Goal: Information Seeking & Learning: Learn about a topic

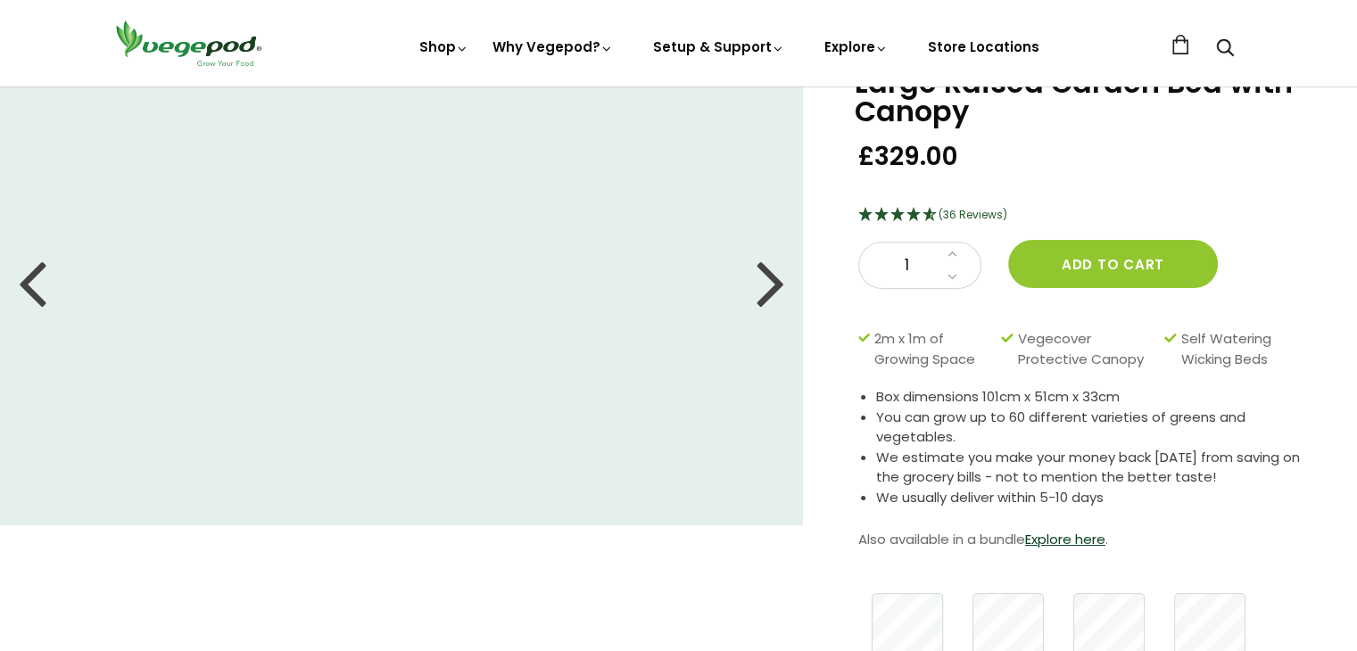
click at [757, 287] on div at bounding box center [771, 282] width 29 height 80
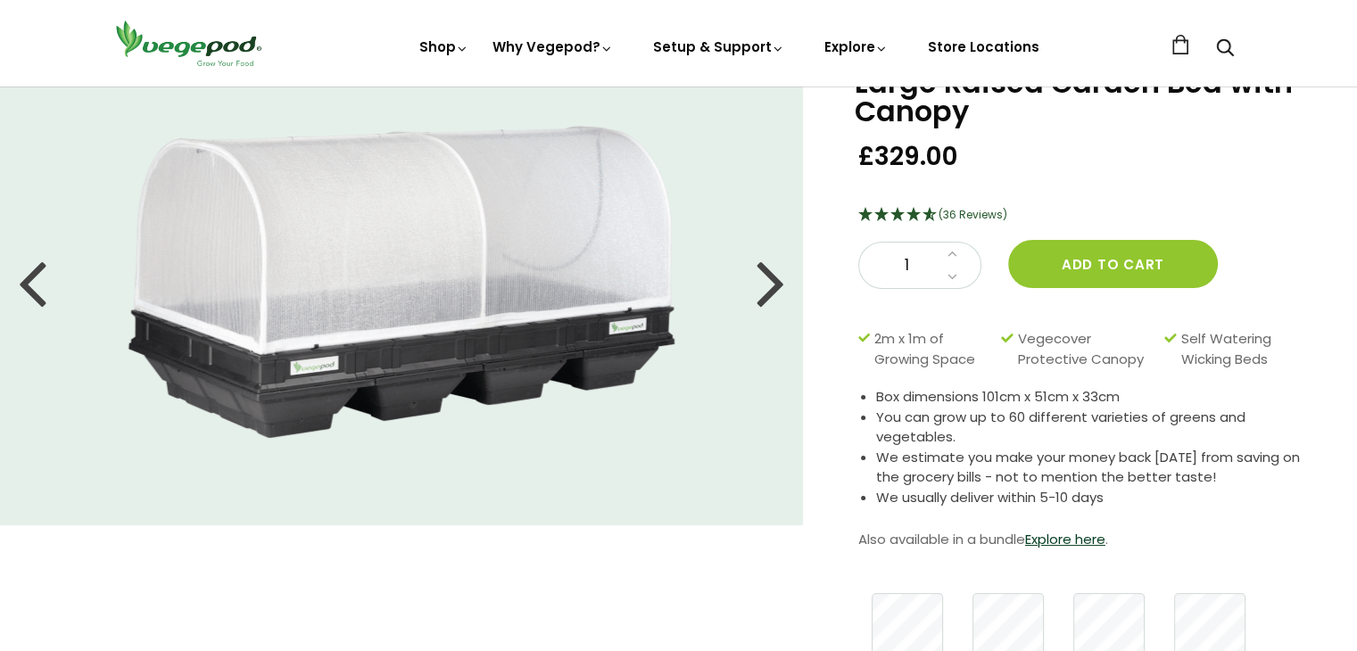
click at [757, 286] on div at bounding box center [771, 282] width 29 height 80
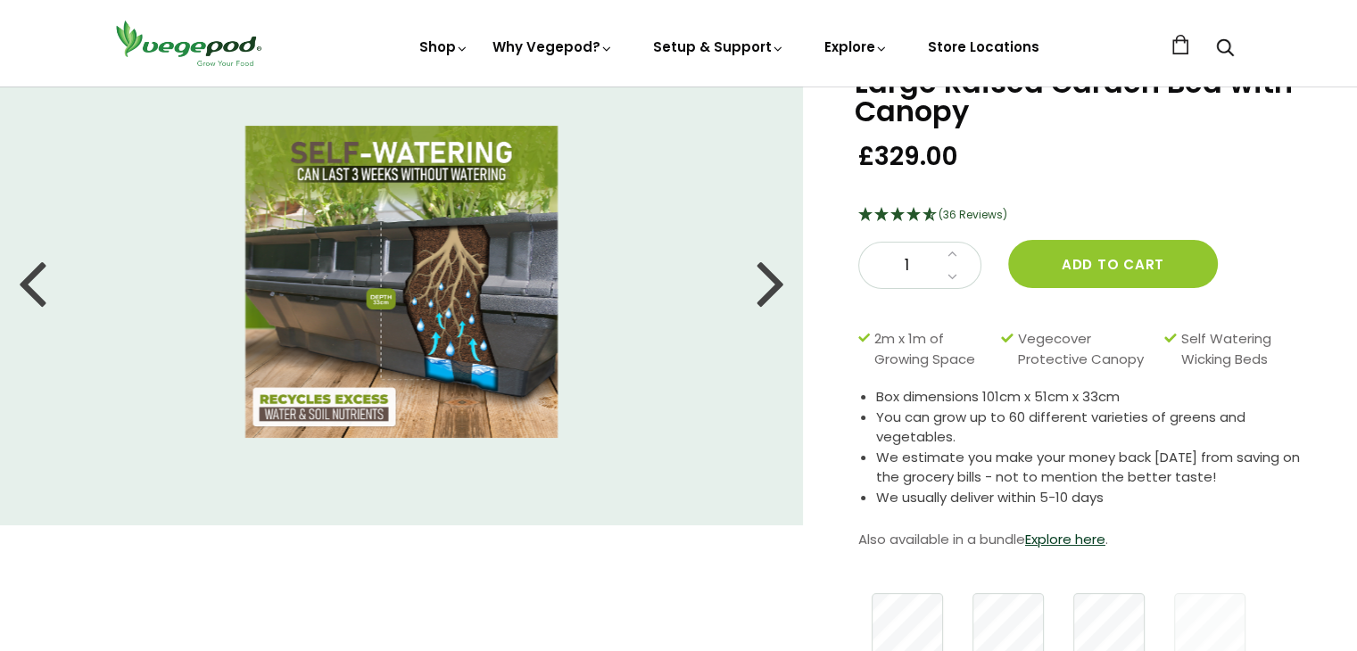
click at [757, 286] on div at bounding box center [771, 282] width 29 height 80
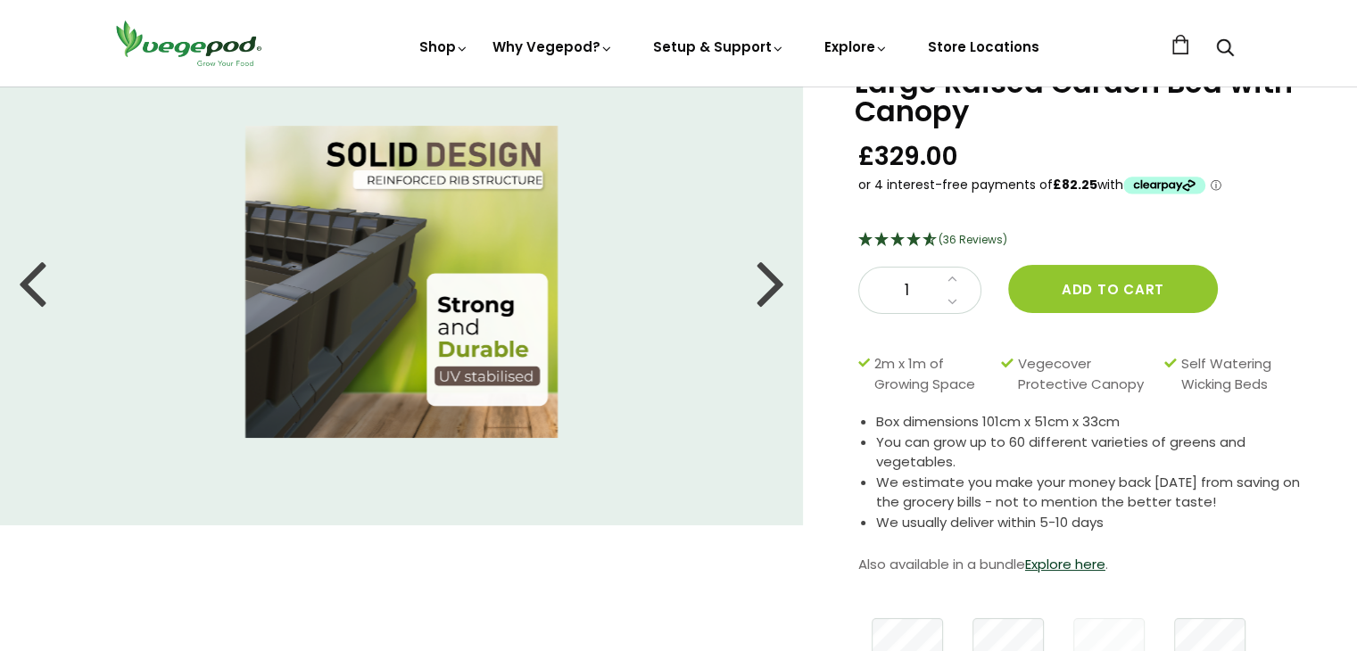
click at [757, 286] on div at bounding box center [771, 282] width 29 height 80
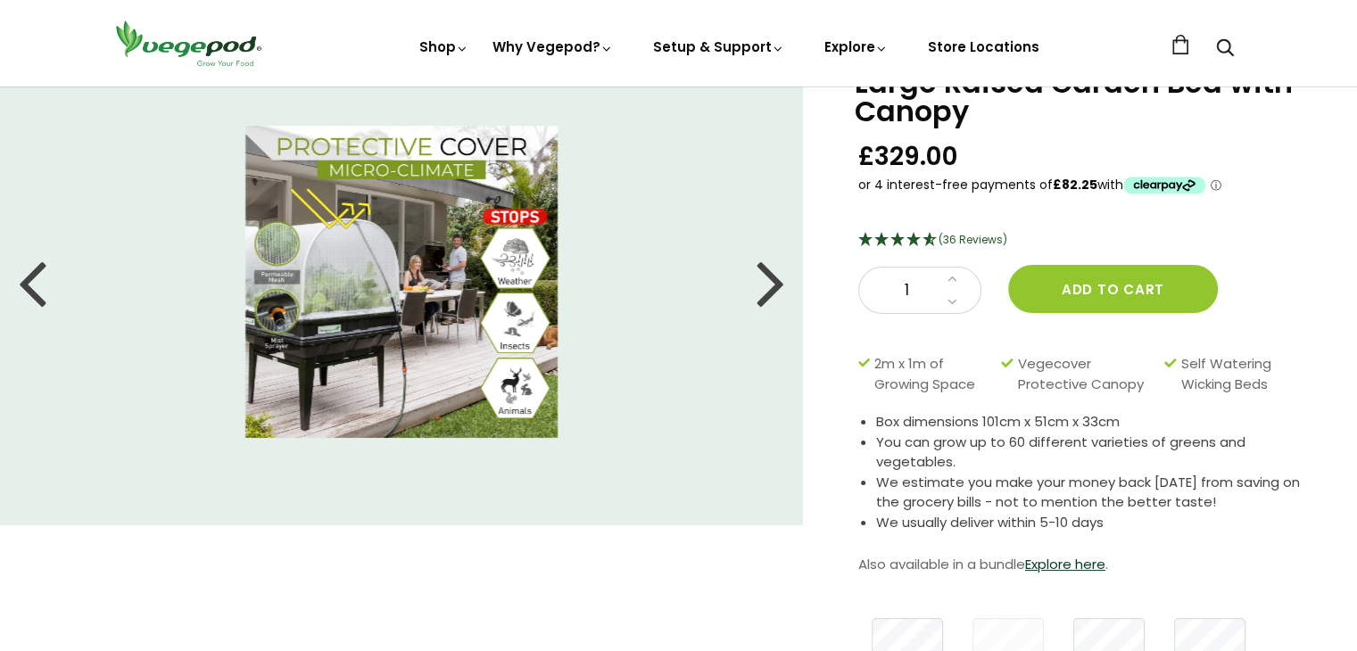
click at [757, 286] on div at bounding box center [771, 282] width 29 height 80
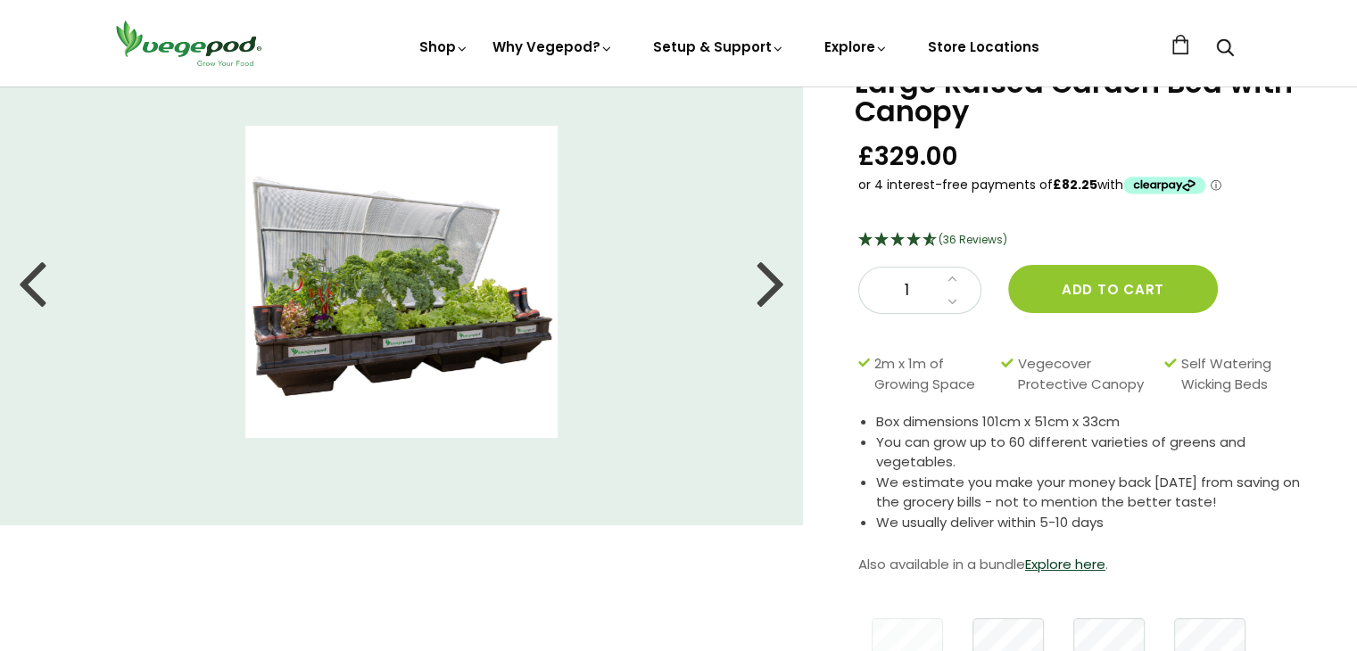
click at [757, 286] on div at bounding box center [771, 282] width 29 height 80
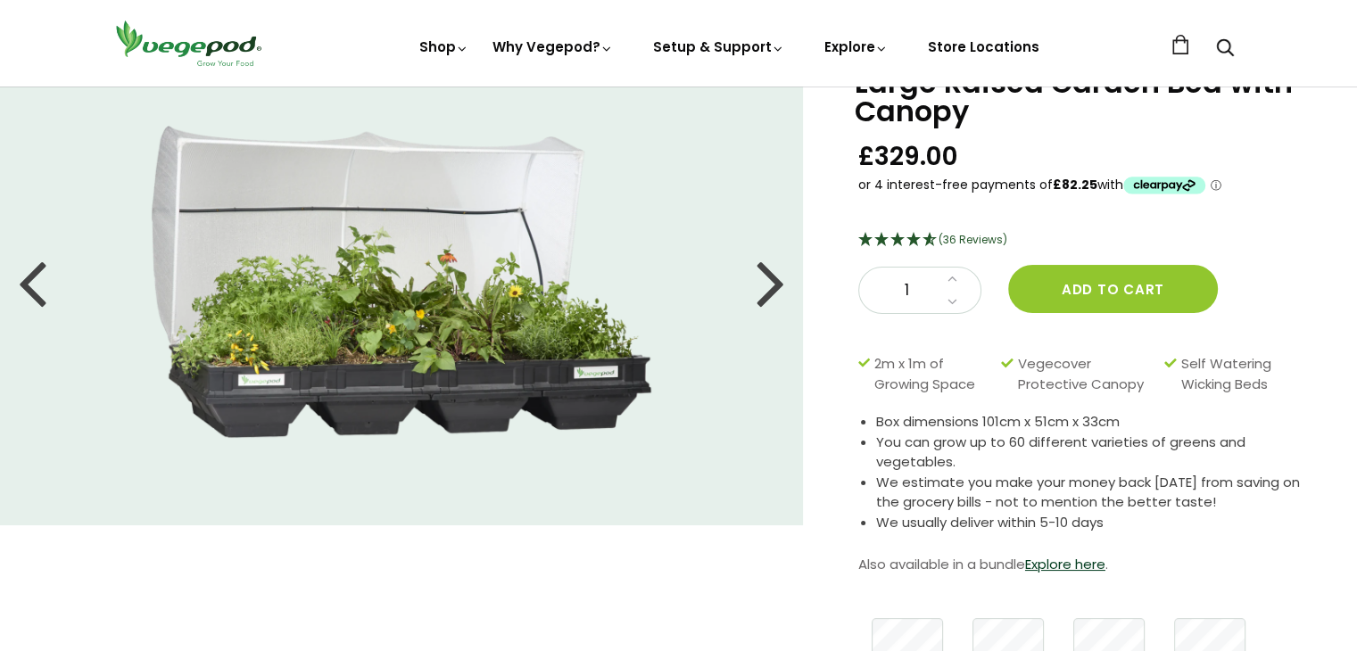
click at [753, 286] on ul at bounding box center [401, 281] width 803 height 451
click at [760, 283] on div at bounding box center [771, 282] width 29 height 80
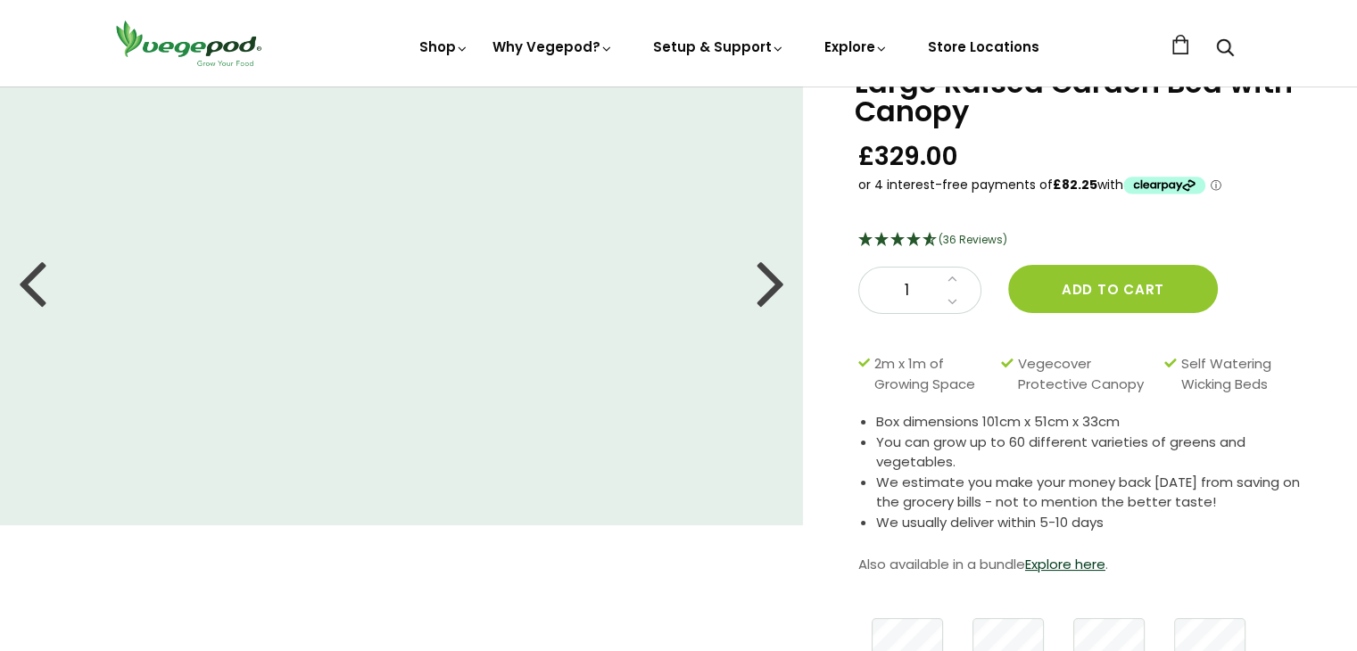
click at [760, 283] on div at bounding box center [771, 282] width 29 height 80
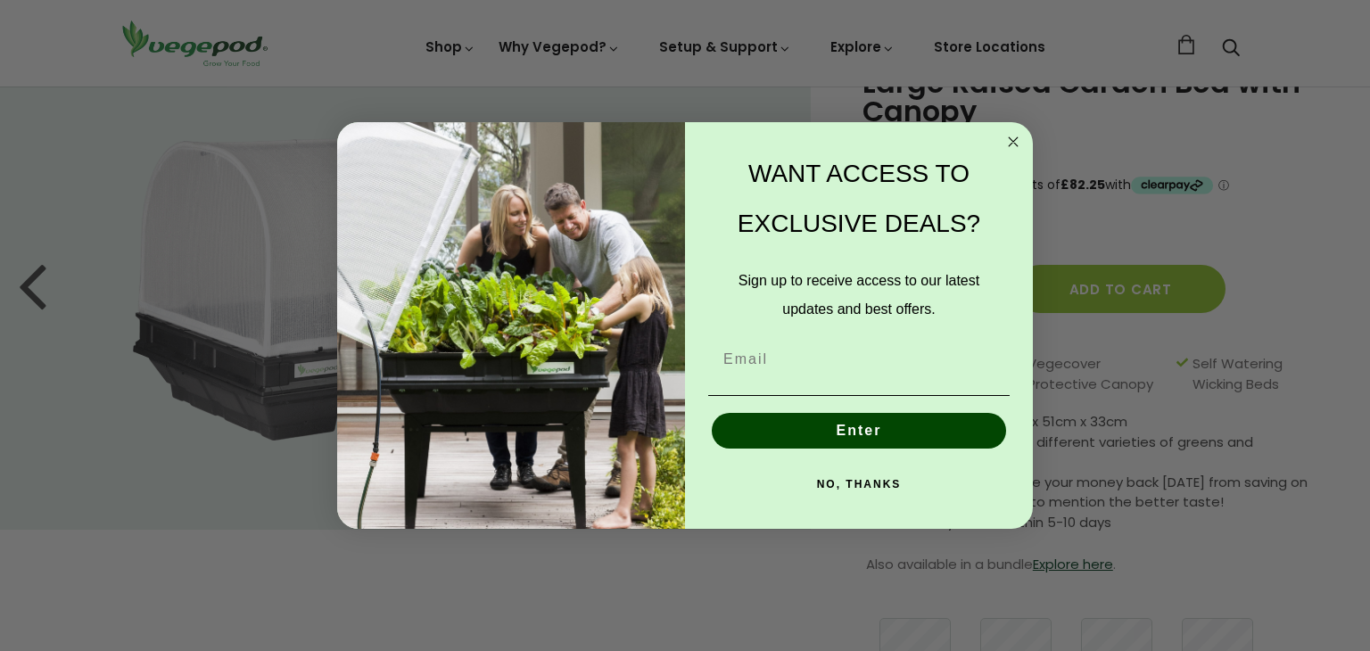
click at [1008, 150] on circle "Close dialog" at bounding box center [1014, 141] width 21 height 21
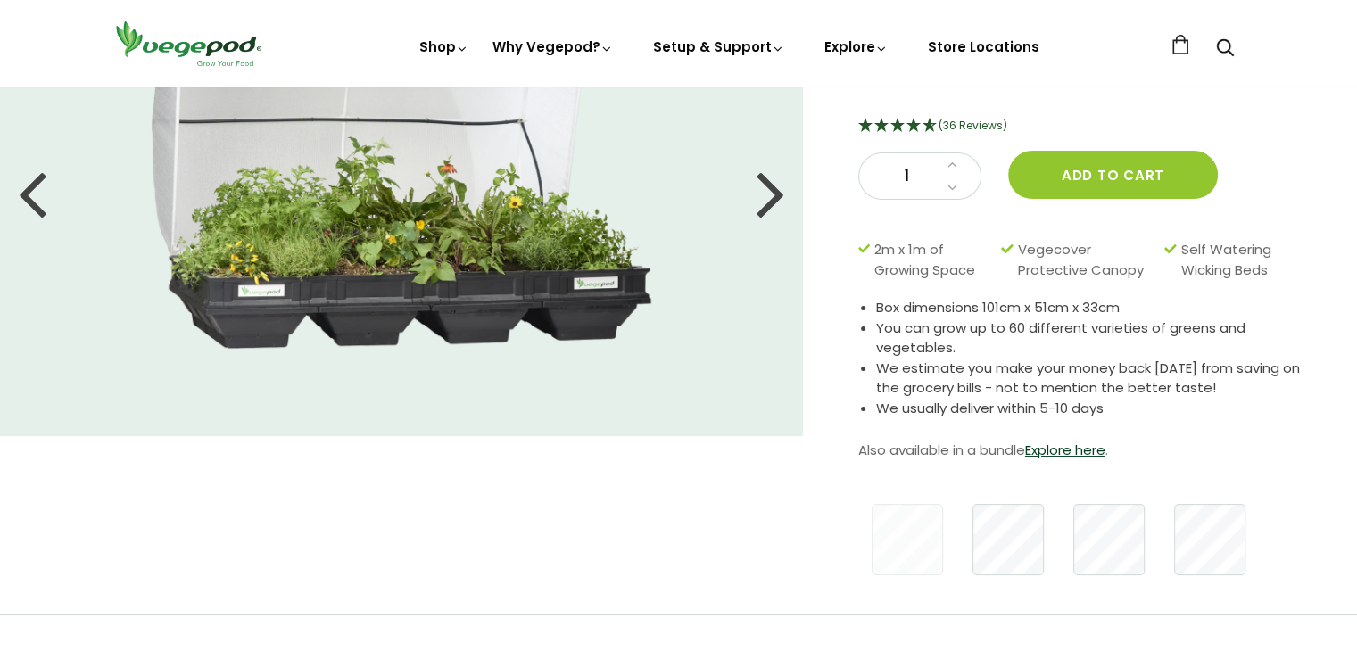
scroll to position [178, 0]
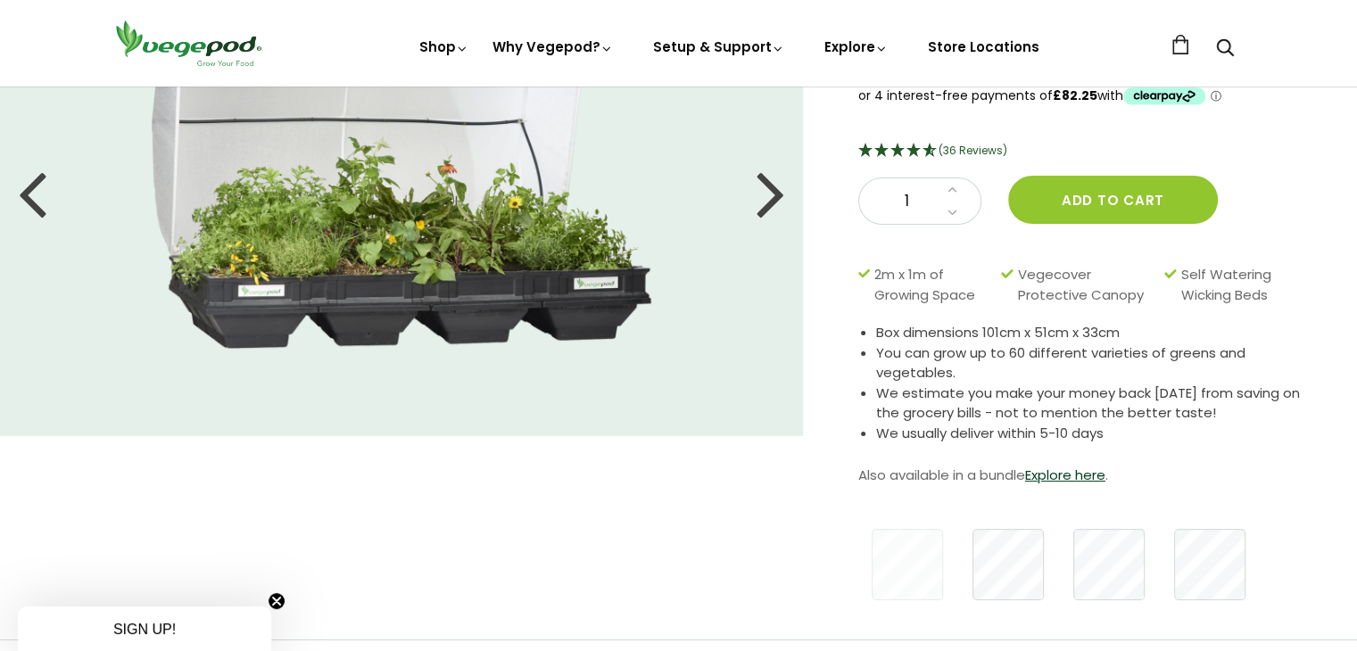
click at [774, 186] on div at bounding box center [771, 193] width 29 height 80
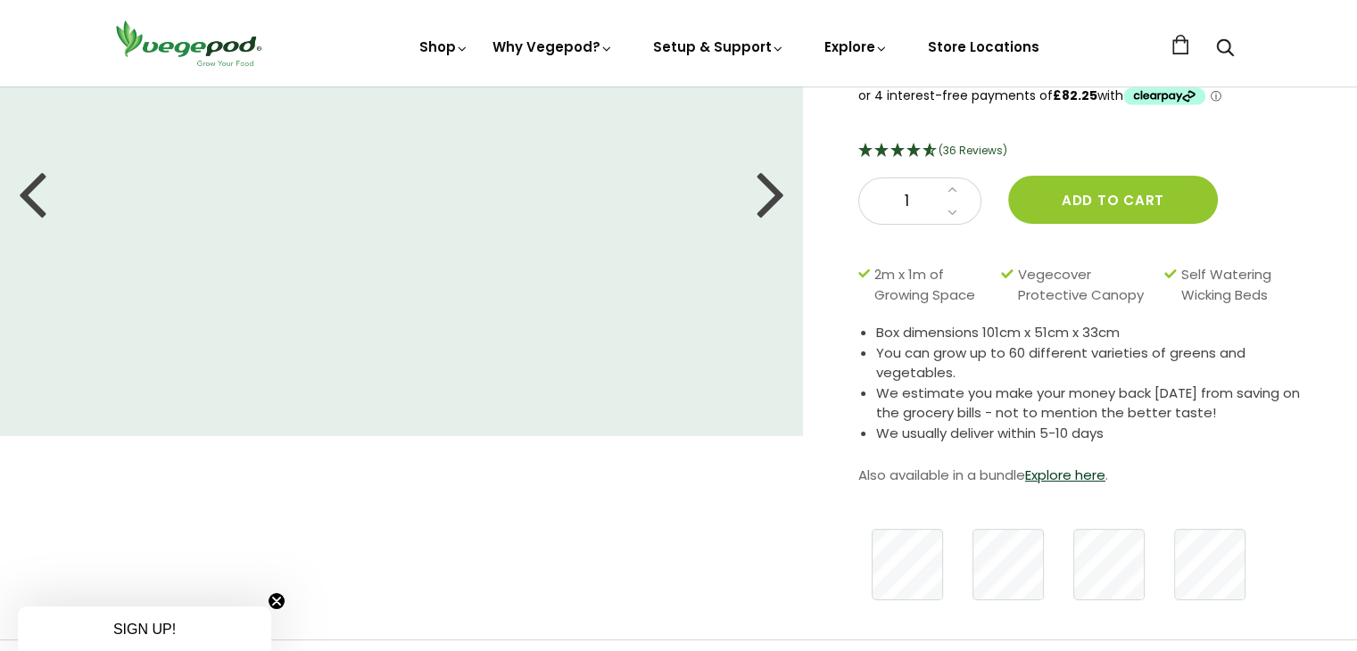
drag, startPoint x: 771, startPoint y: 186, endPoint x: 710, endPoint y: 186, distance: 60.7
click at [770, 188] on div at bounding box center [771, 193] width 29 height 80
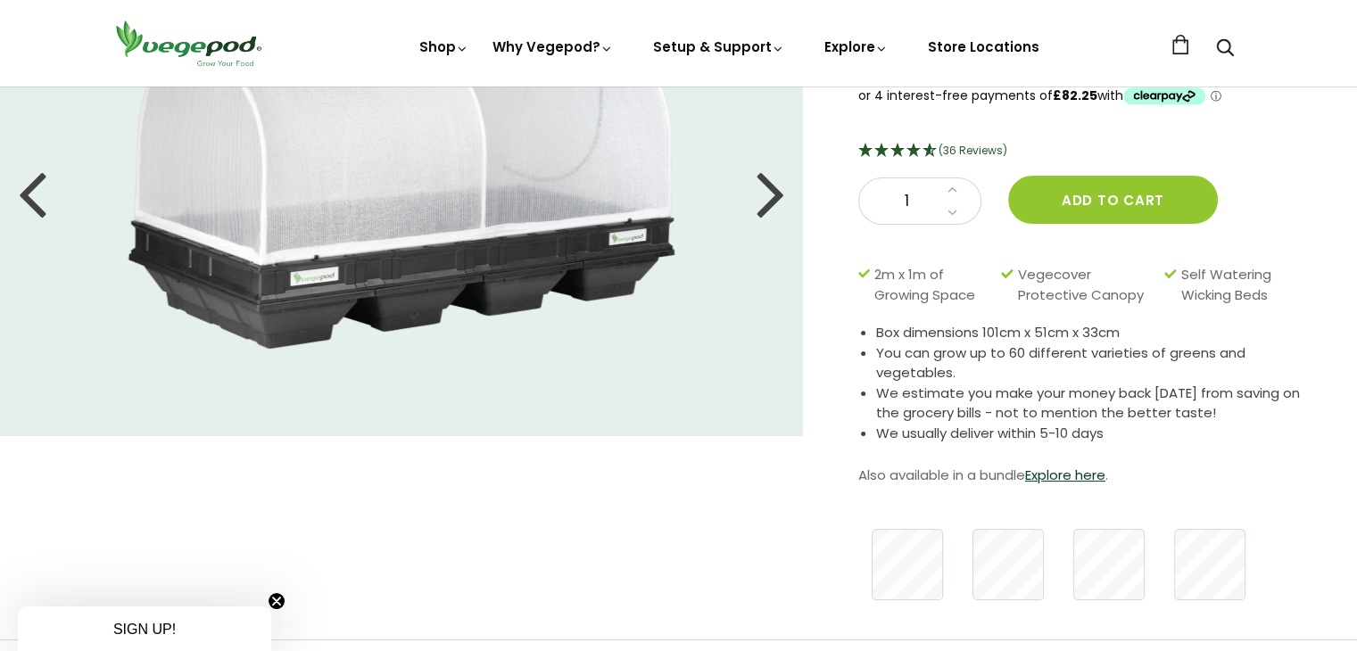
drag, startPoint x: 765, startPoint y: 204, endPoint x: 696, endPoint y: 192, distance: 70.7
click at [764, 202] on div at bounding box center [771, 193] width 29 height 80
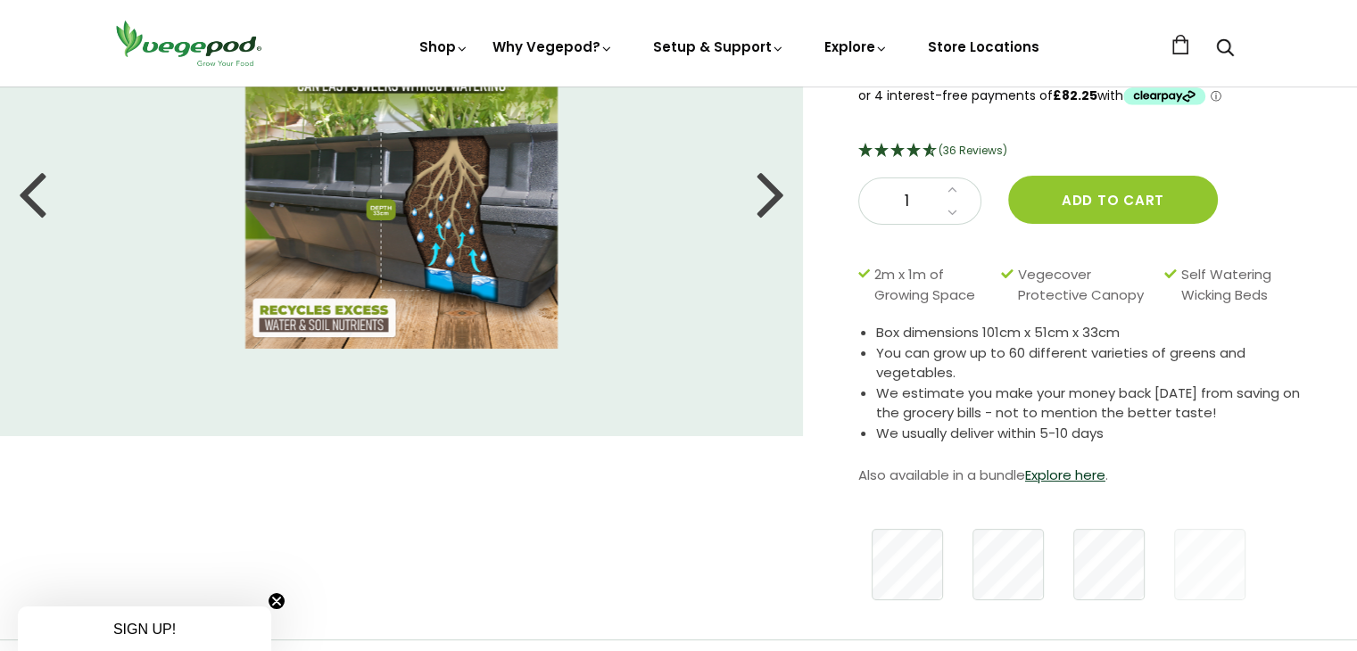
drag, startPoint x: 771, startPoint y: 191, endPoint x: 679, endPoint y: 183, distance: 92.2
click at [771, 193] on div at bounding box center [771, 193] width 29 height 80
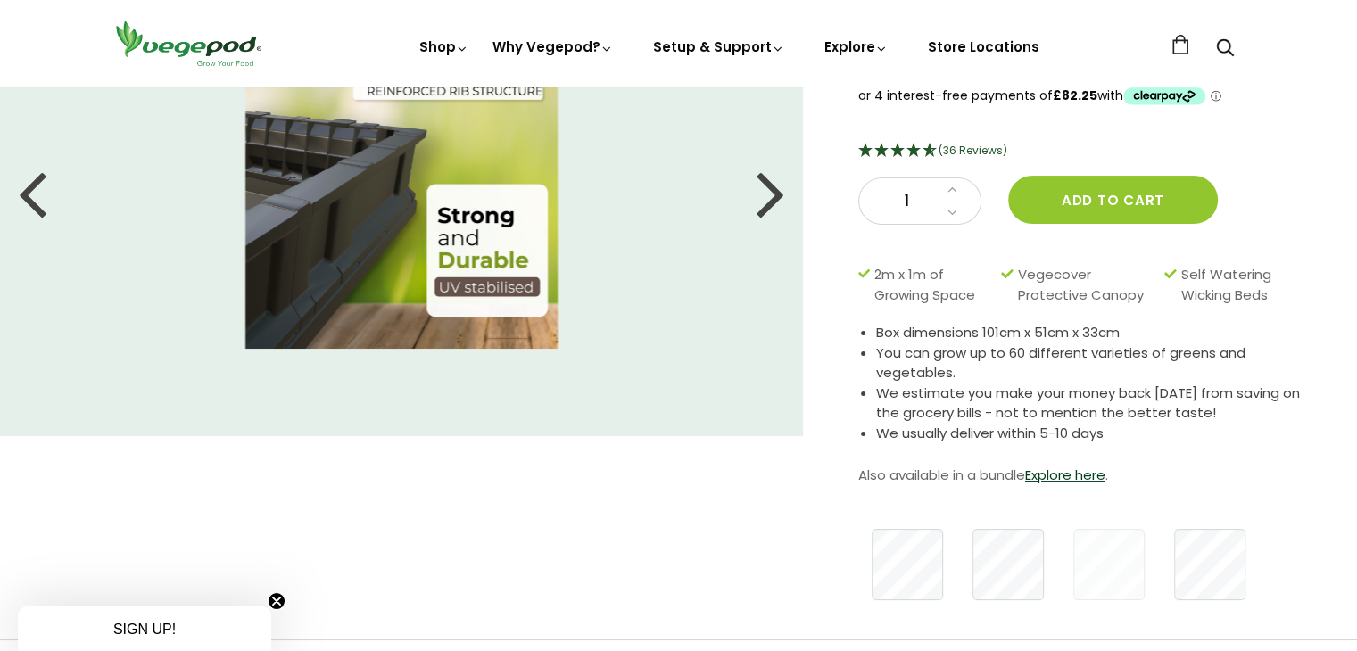
click at [757, 219] on div at bounding box center [771, 193] width 29 height 80
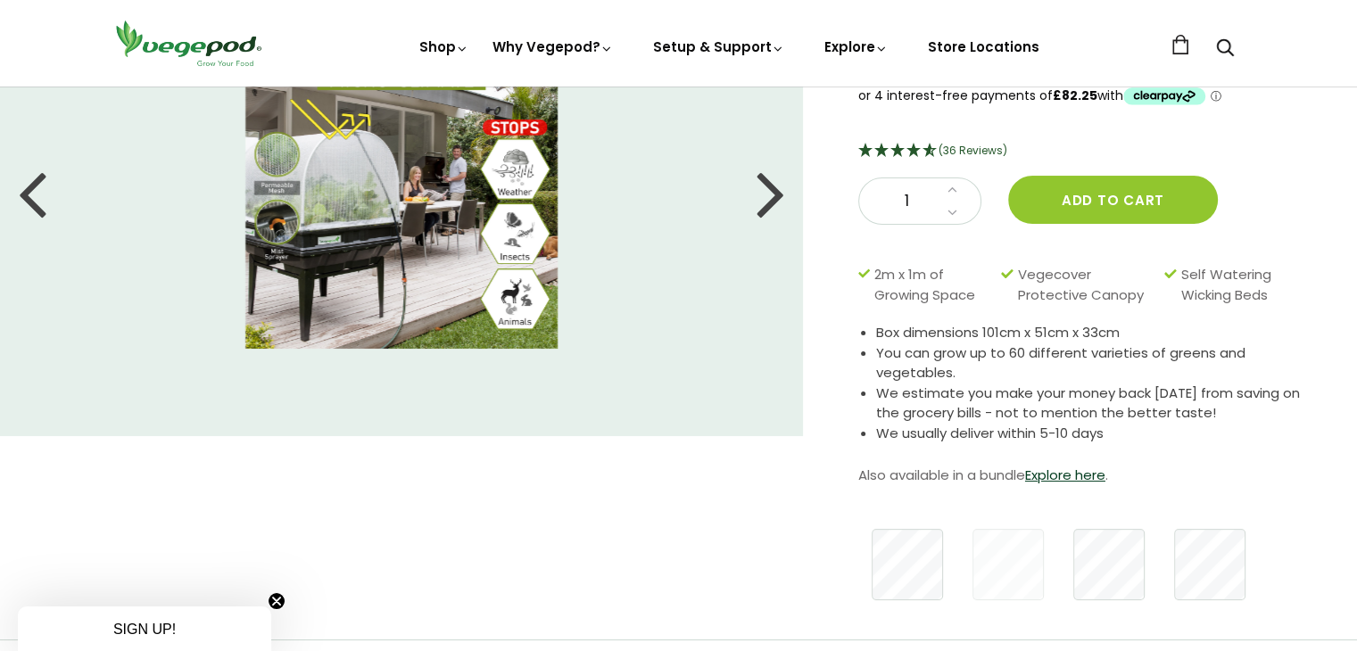
click at [738, 186] on li at bounding box center [401, 193] width 803 height 312
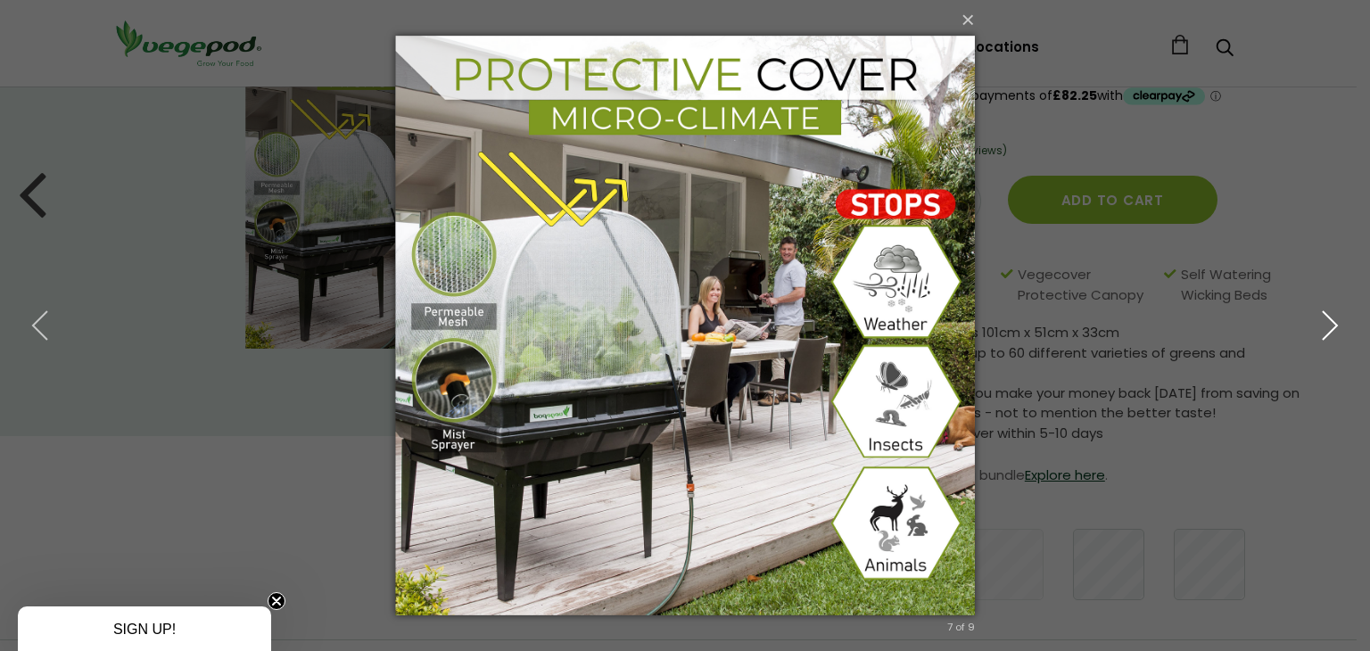
click at [1326, 326] on icon "button" at bounding box center [1330, 326] width 32 height 32
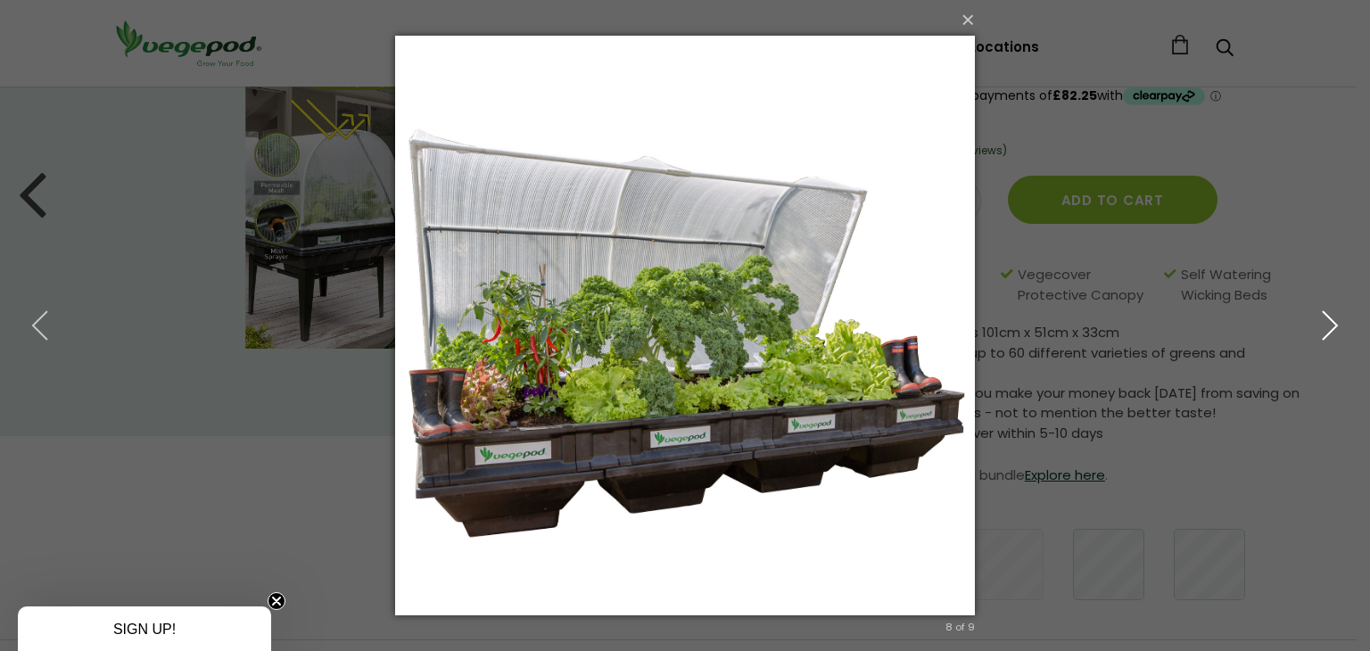
click at [1314, 327] on icon "button" at bounding box center [1330, 326] width 32 height 32
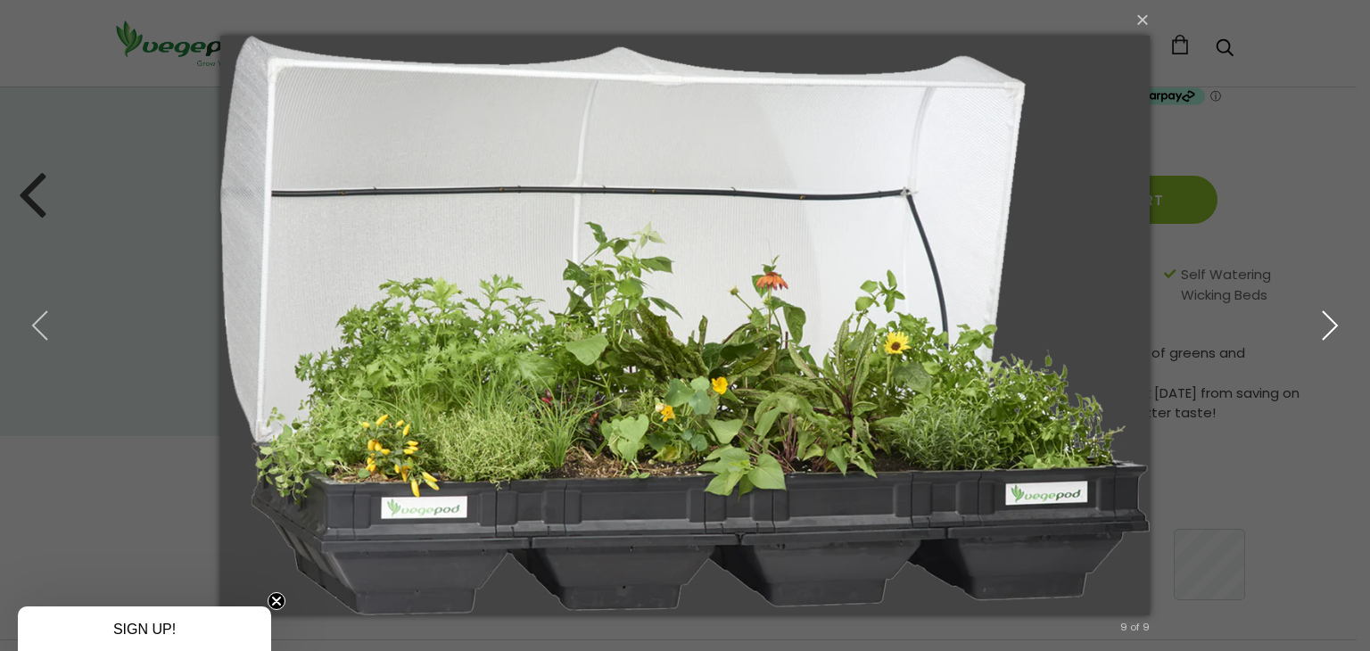
click at [1327, 322] on icon "button" at bounding box center [1330, 326] width 32 height 32
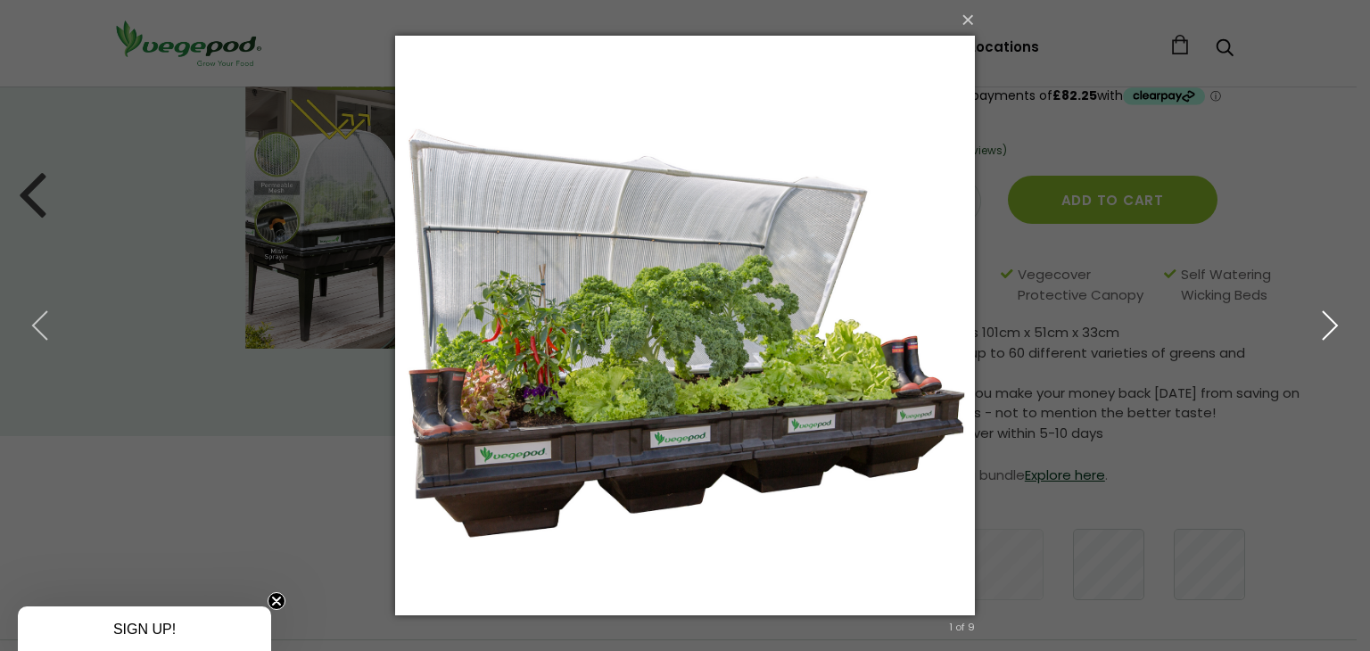
click at [1323, 315] on use "button" at bounding box center [1330, 325] width 14 height 29
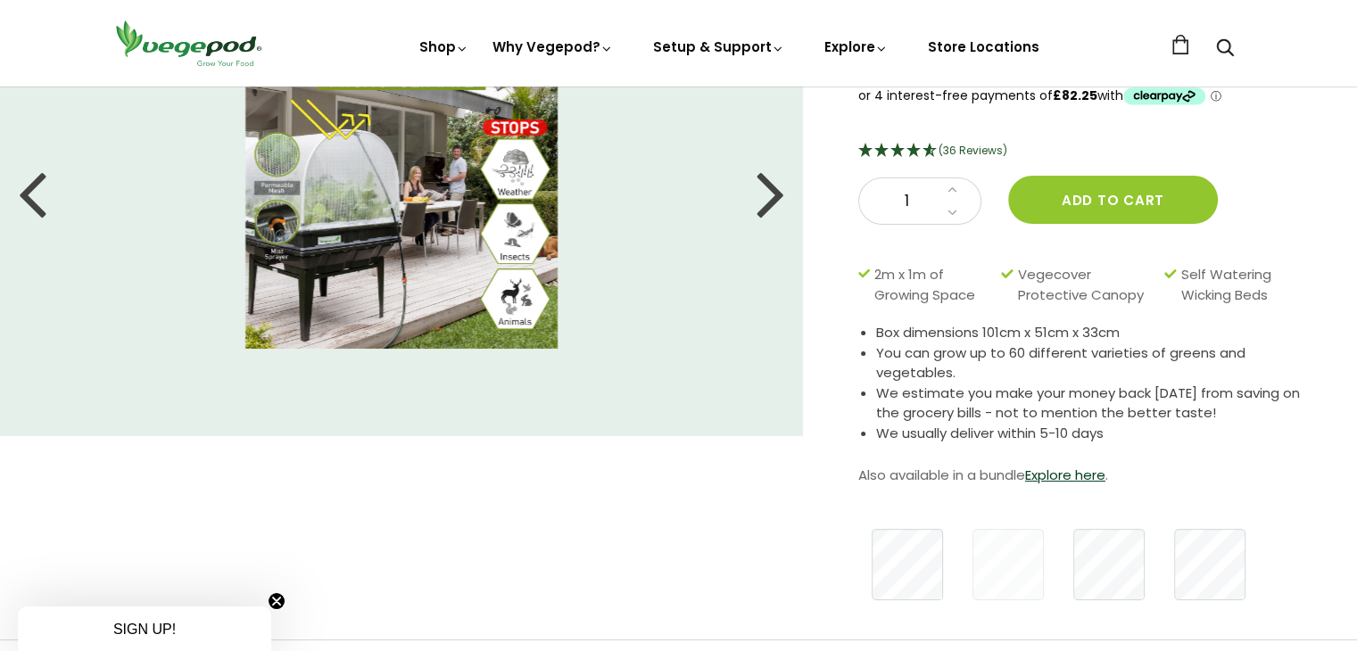
click at [660, 182] on li at bounding box center [401, 193] width 803 height 312
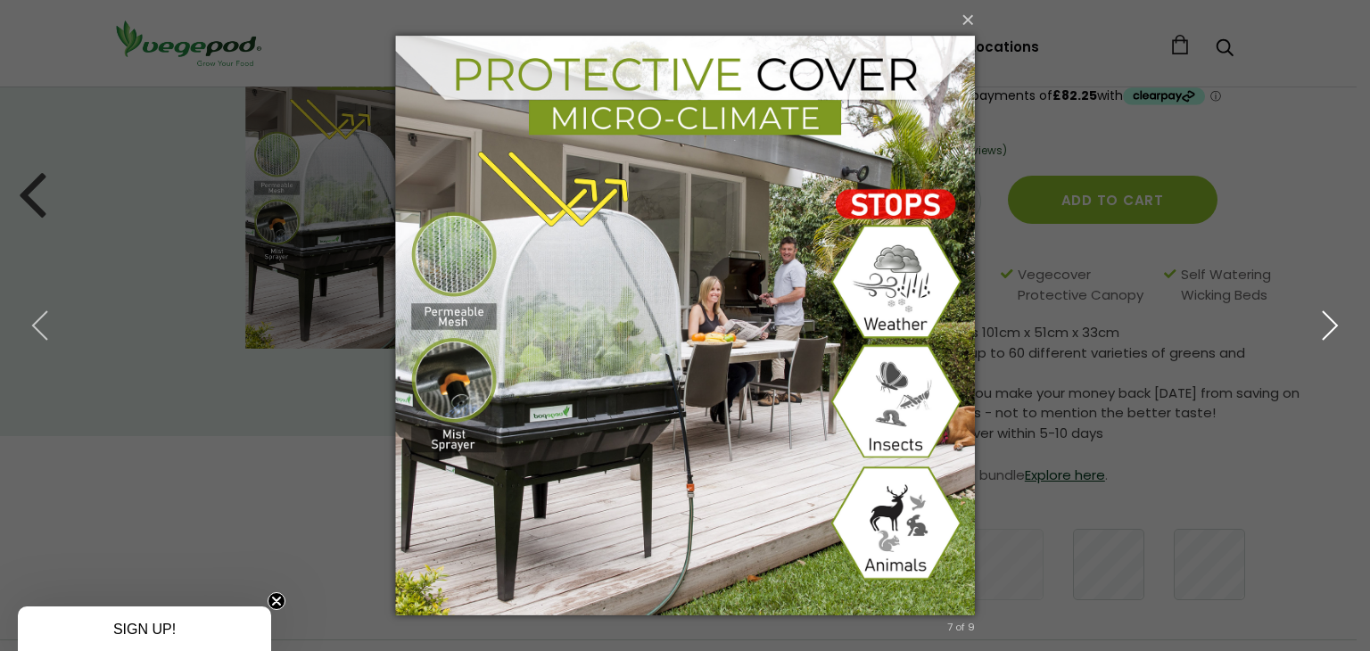
click at [1323, 333] on use "button" at bounding box center [1330, 325] width 14 height 29
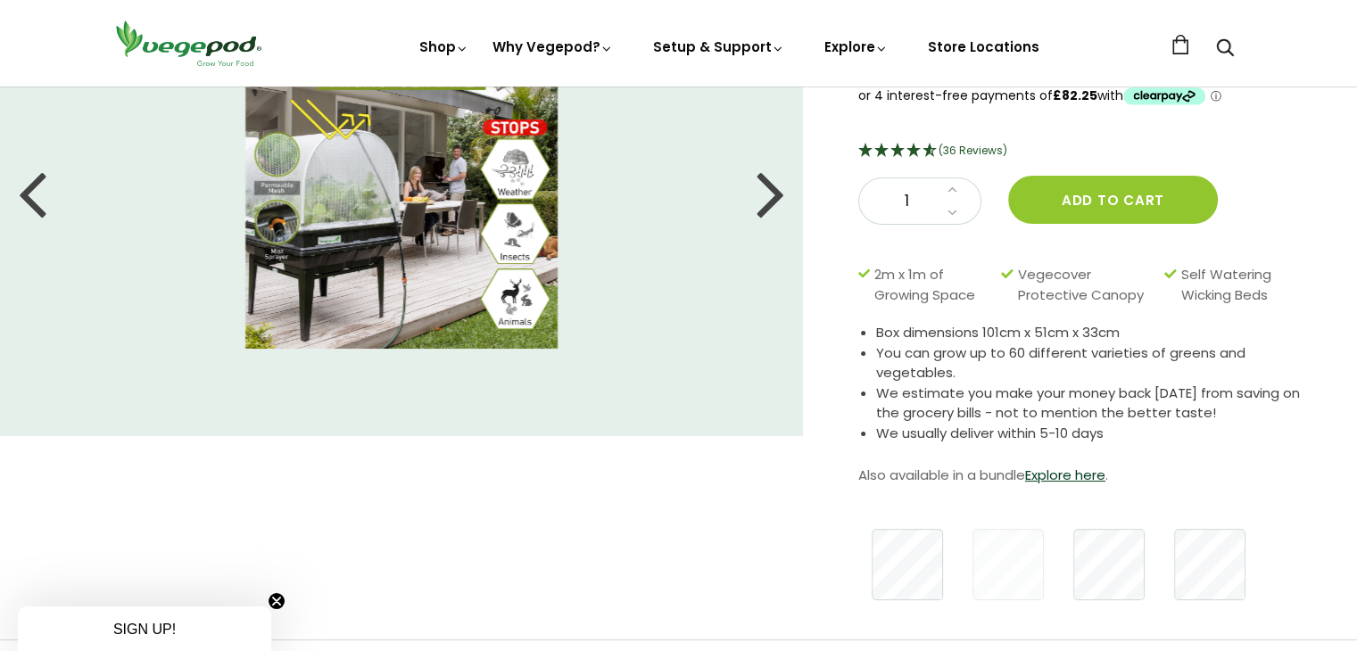
click at [484, 186] on img at bounding box center [401, 193] width 312 height 312
click at [402, 120] on img at bounding box center [401, 193] width 312 height 312
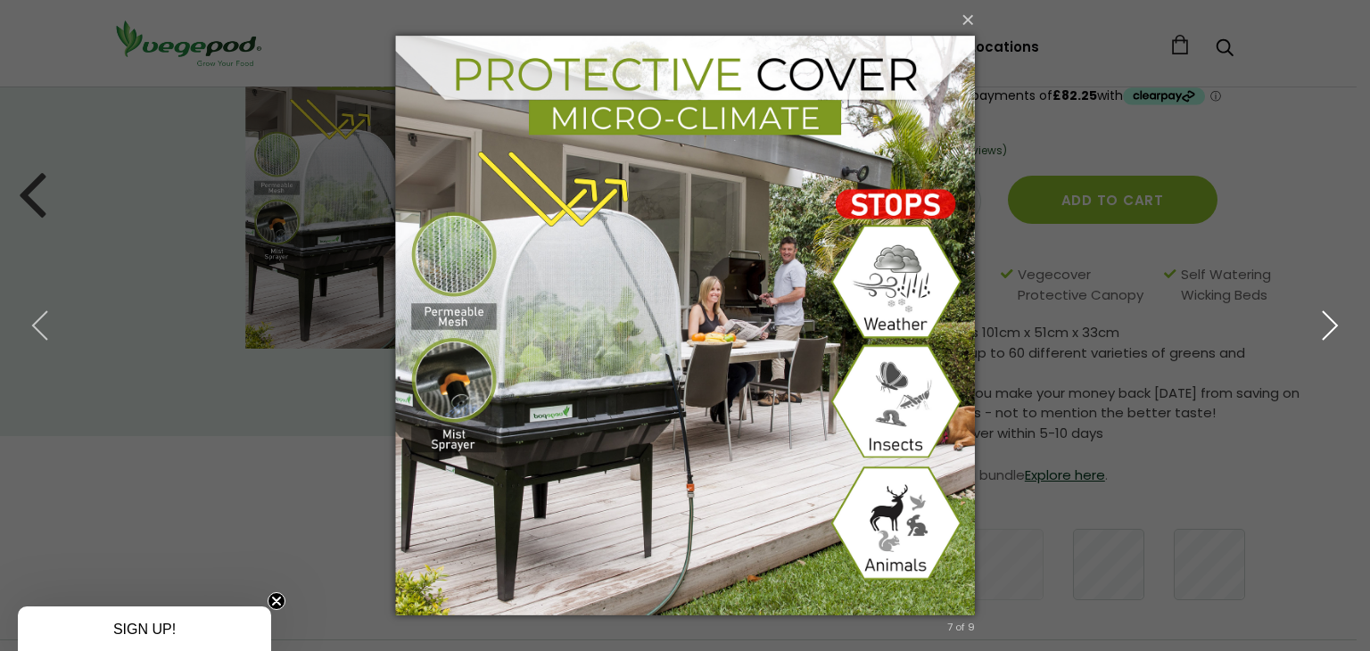
click at [1316, 316] on icon "button" at bounding box center [1330, 326] width 32 height 32
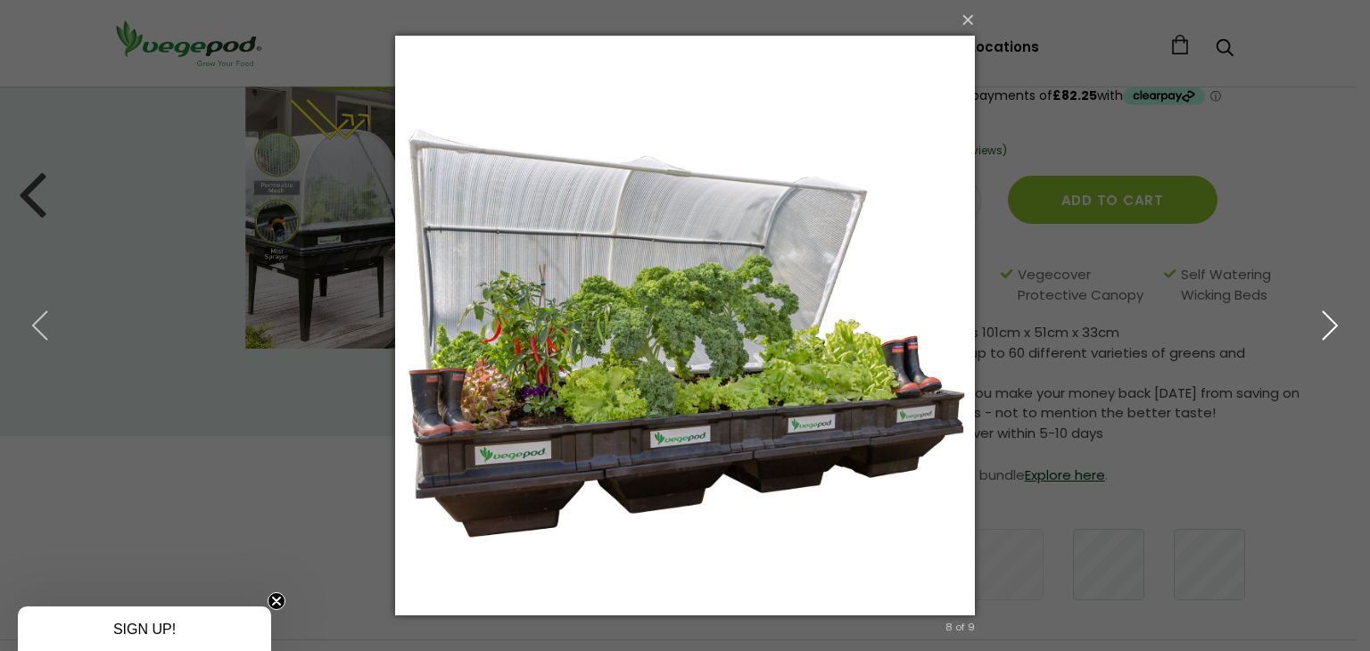
click at [1317, 316] on icon "button" at bounding box center [1330, 326] width 32 height 32
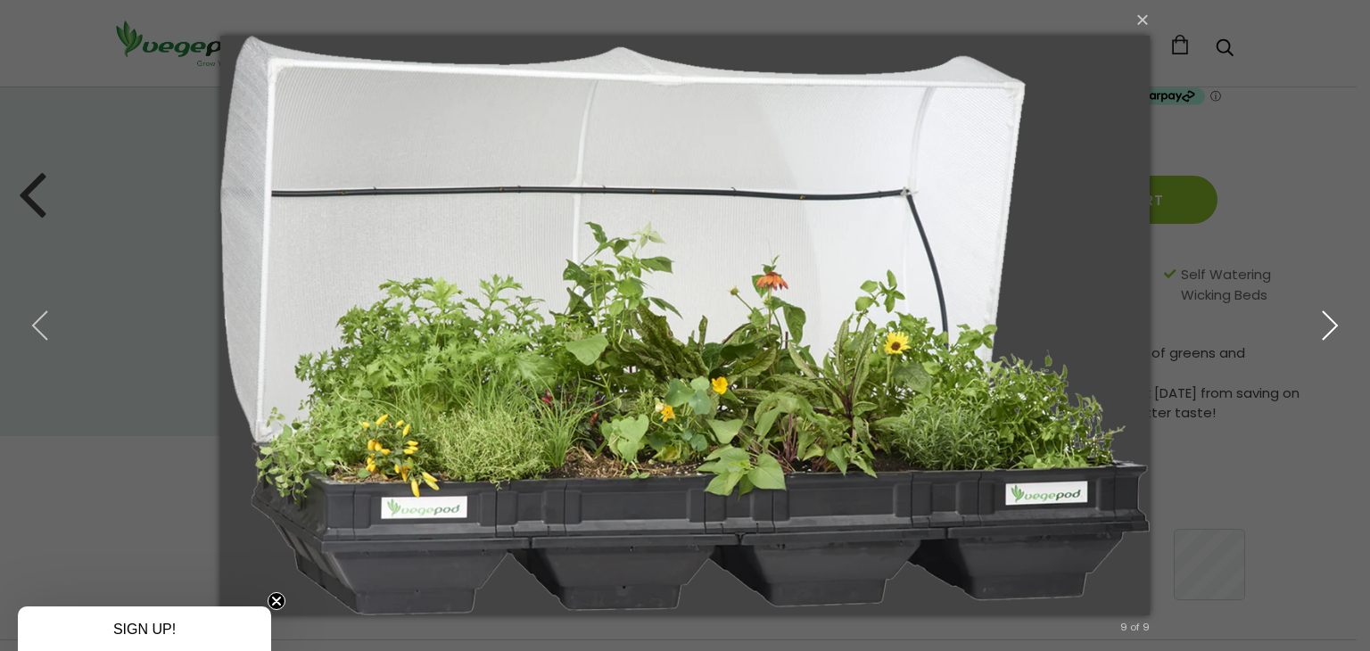
drag, startPoint x: 683, startPoint y: 169, endPoint x: 1330, endPoint y: 333, distance: 668.2
click at [1330, 333] on icon "button" at bounding box center [1330, 326] width 32 height 32
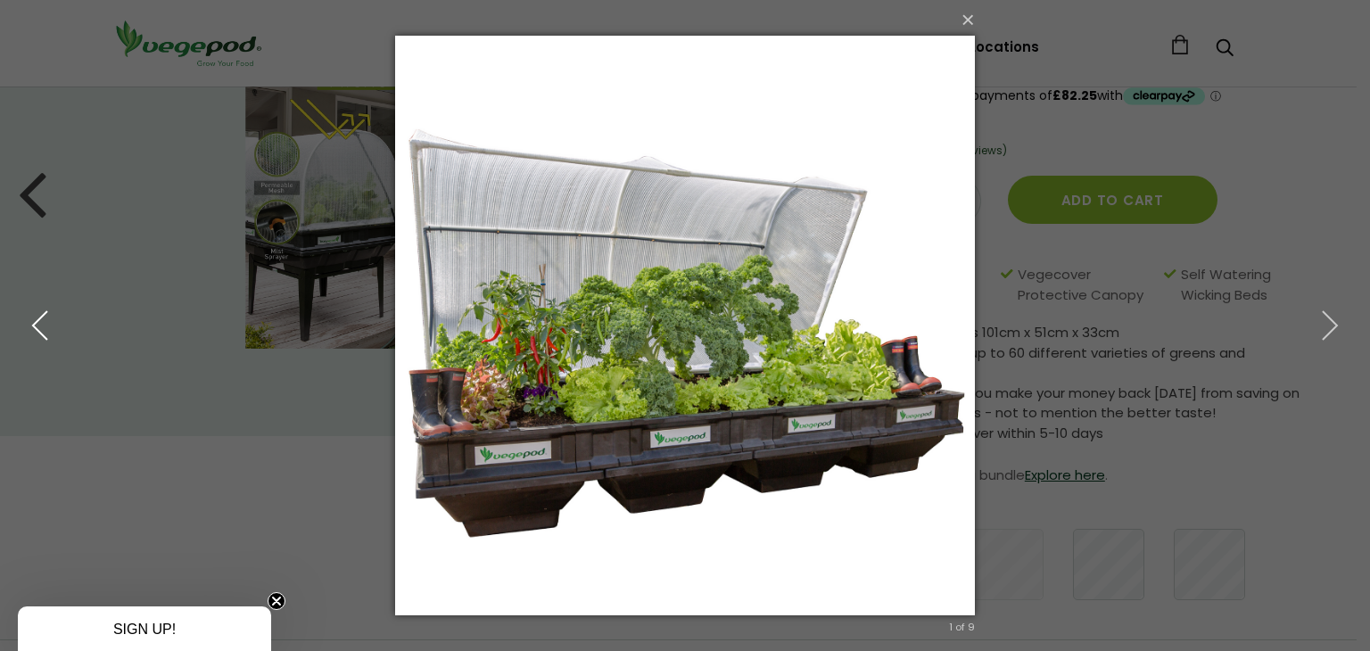
click at [36, 325] on icon "button" at bounding box center [40, 326] width 32 height 32
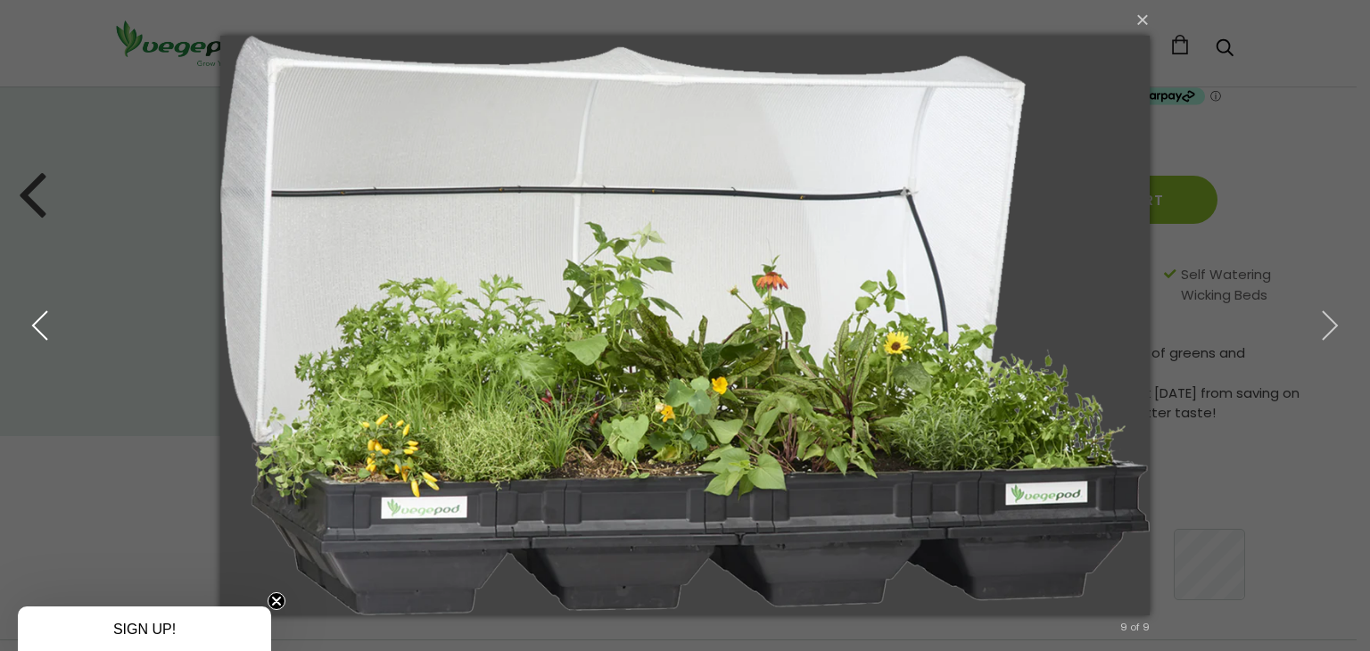
click at [36, 325] on icon "button" at bounding box center [40, 326] width 32 height 32
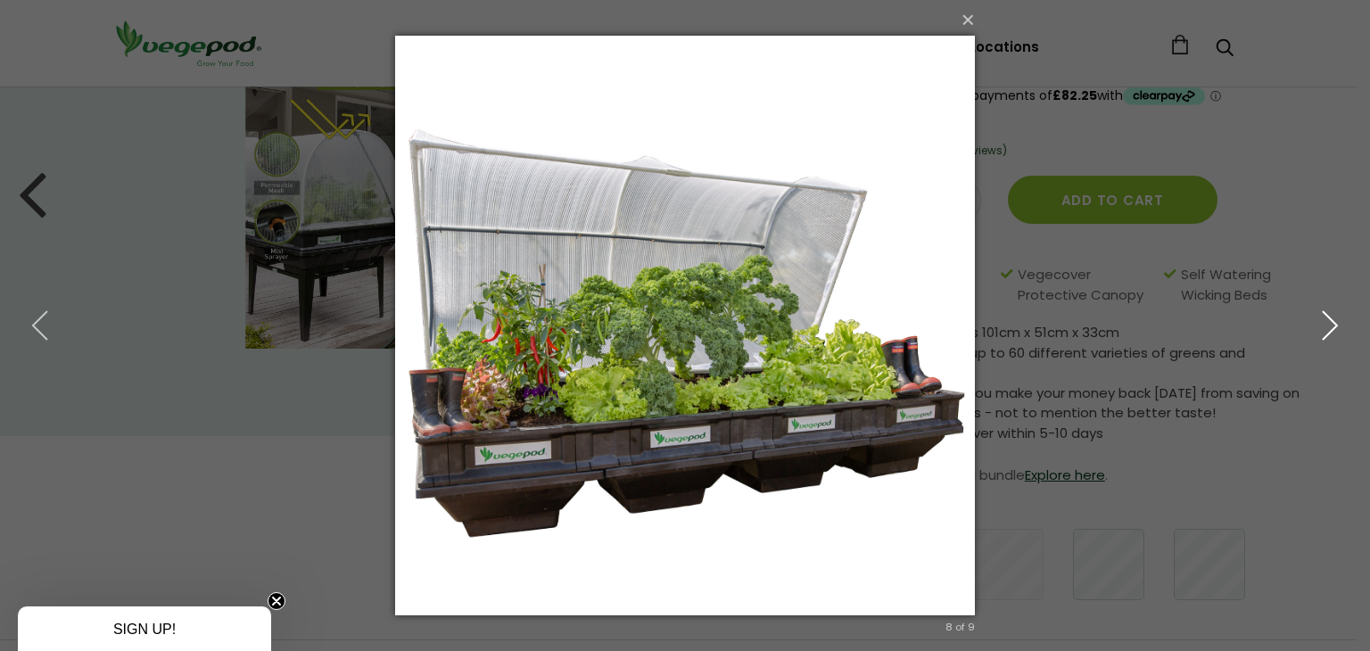
click at [1314, 319] on icon "button" at bounding box center [1330, 326] width 32 height 32
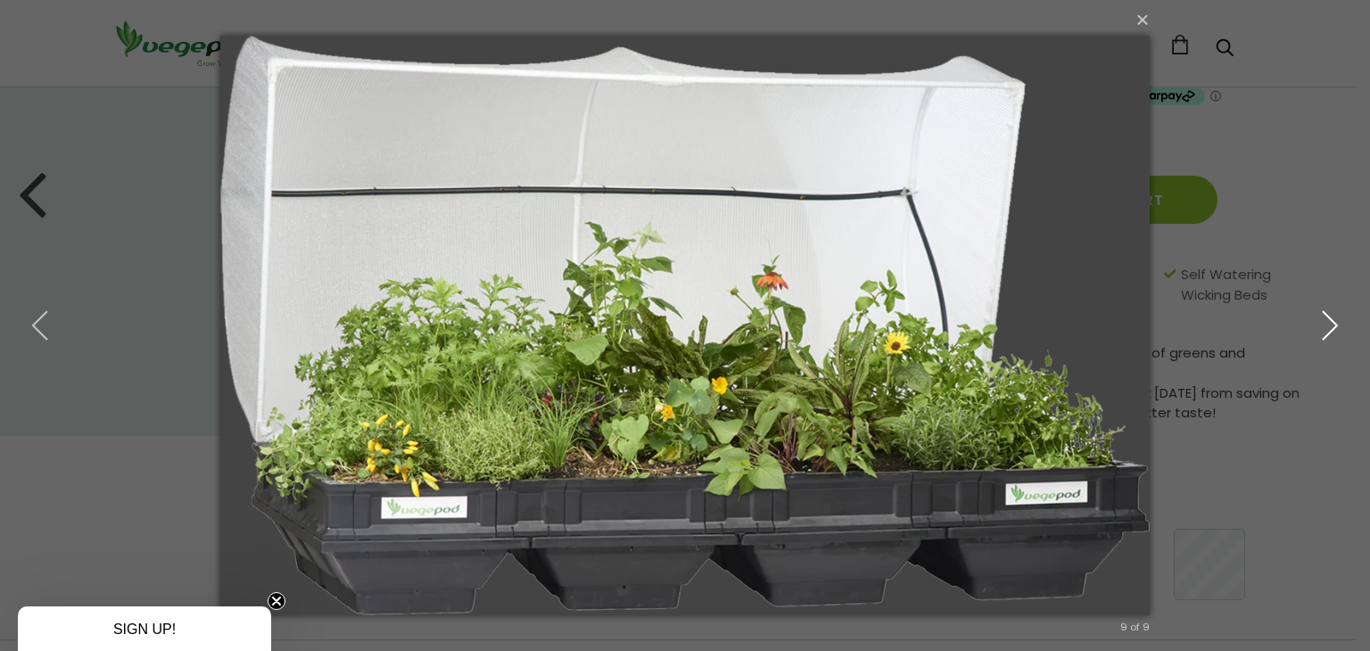
click at [1334, 329] on use "button" at bounding box center [1330, 325] width 14 height 29
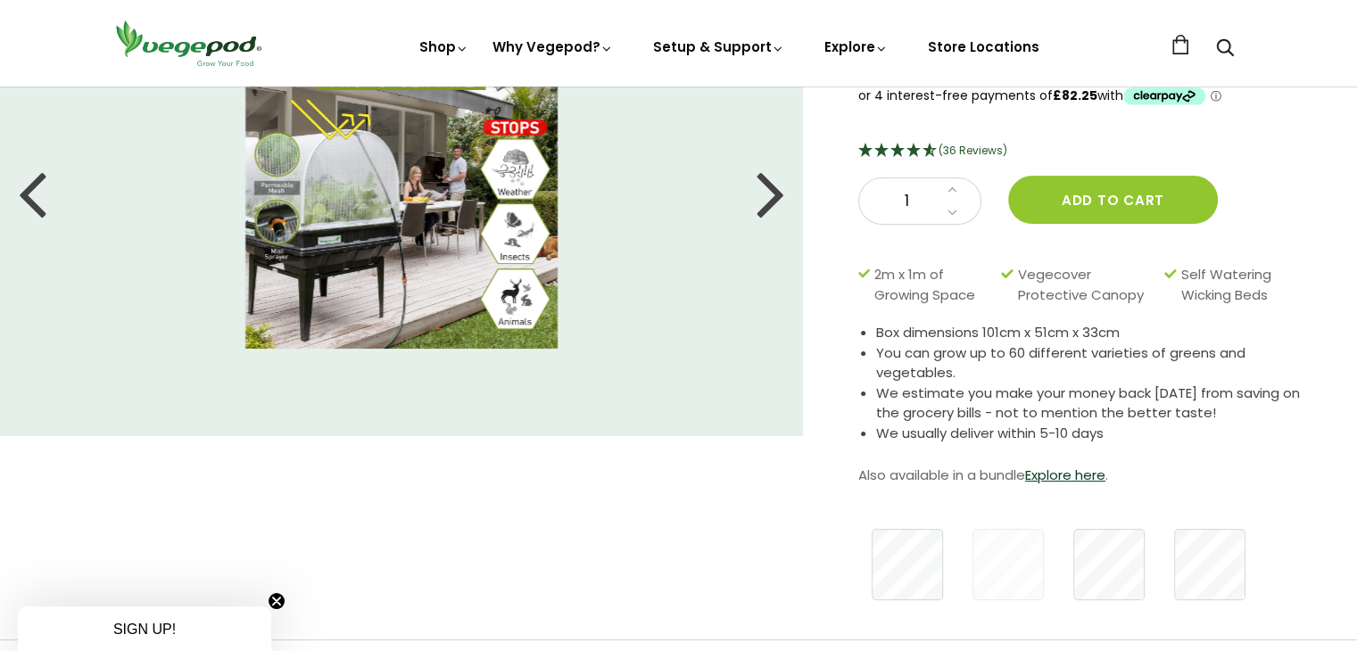
click at [769, 189] on div at bounding box center [771, 193] width 29 height 80
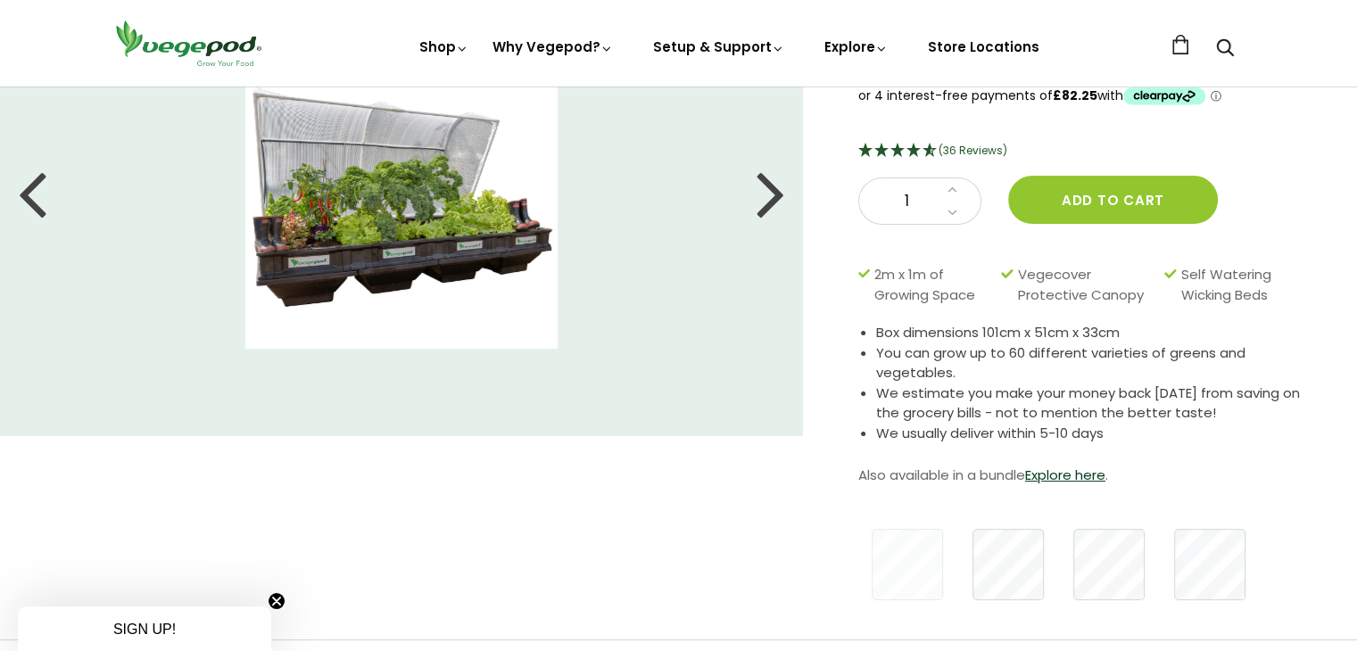
click at [769, 189] on div at bounding box center [771, 193] width 29 height 80
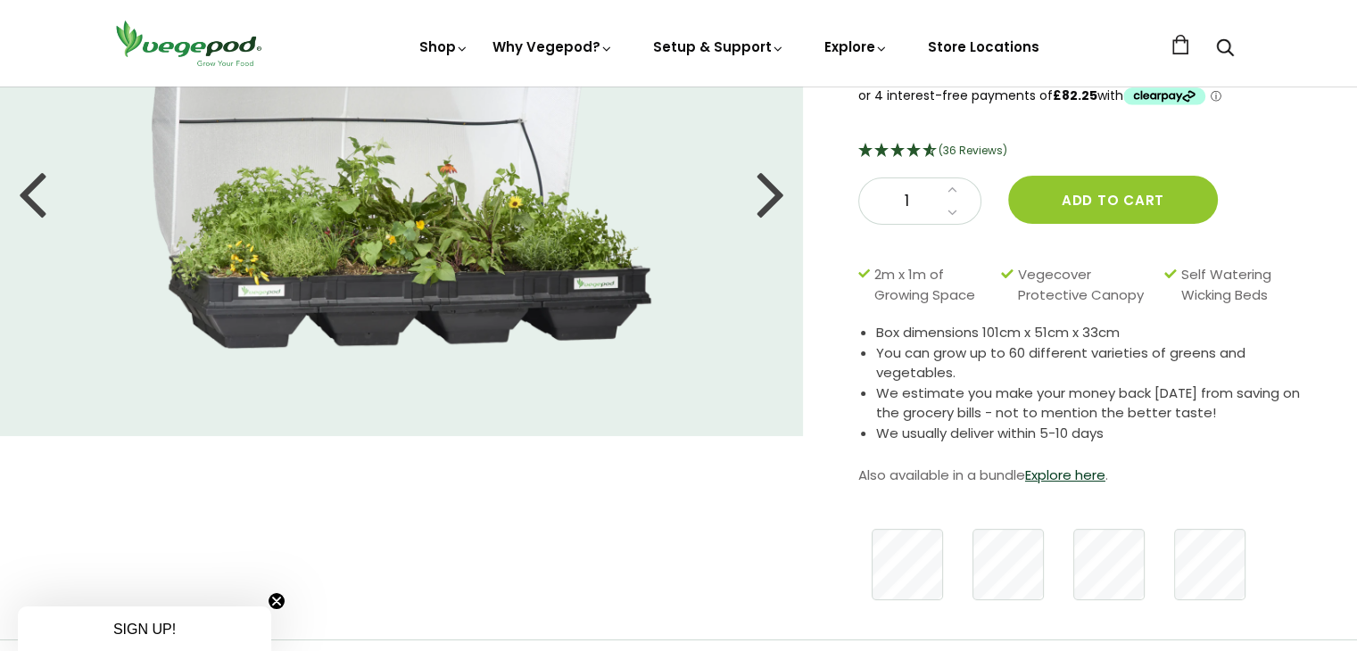
click at [769, 189] on div at bounding box center [771, 193] width 29 height 80
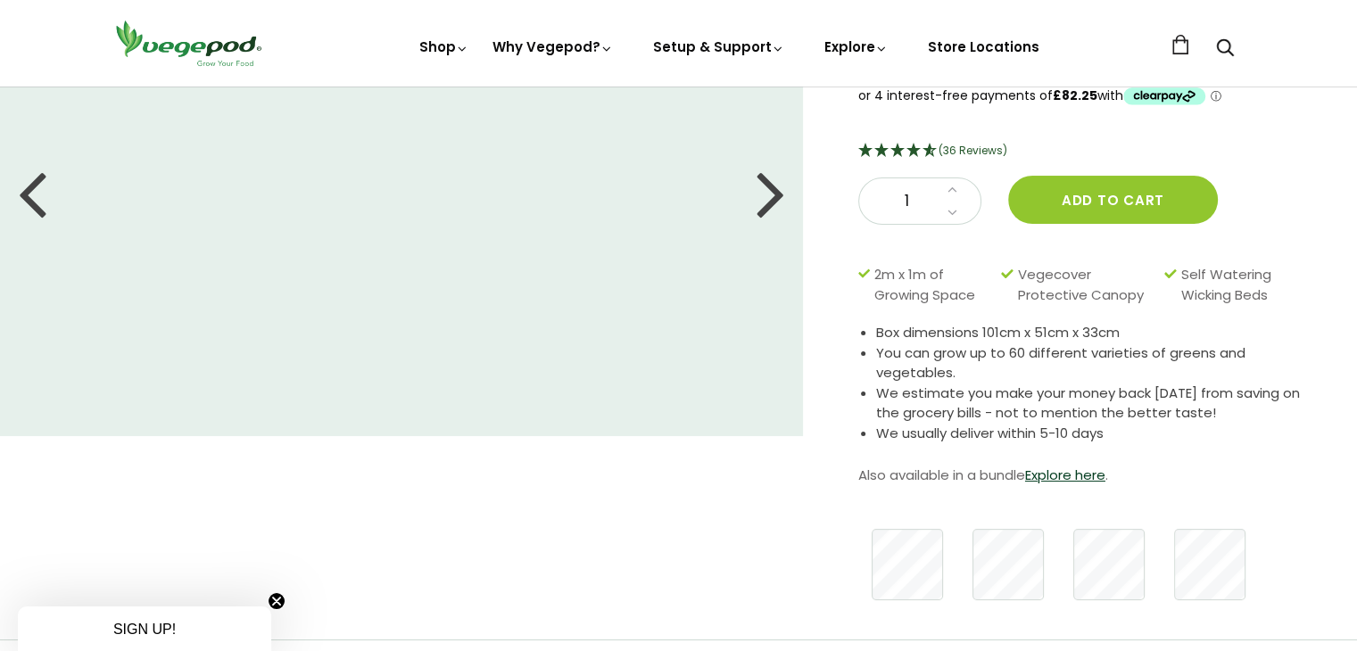
click at [769, 189] on div at bounding box center [771, 193] width 29 height 80
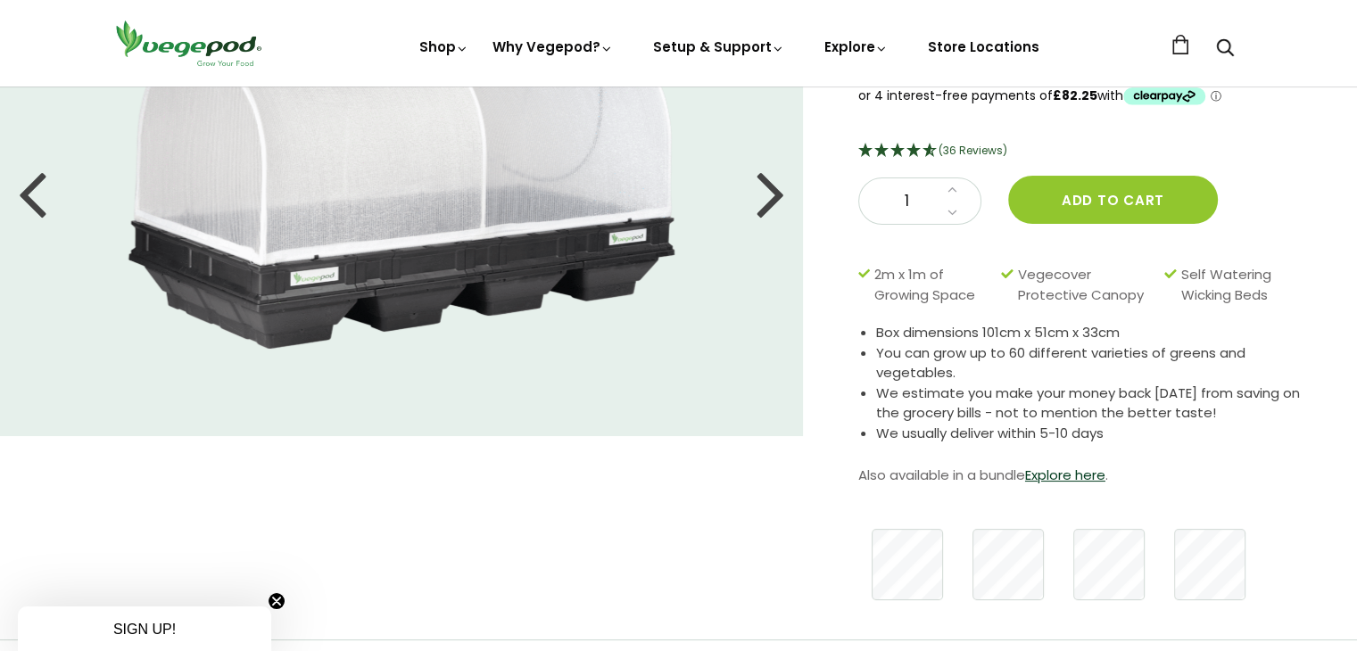
click at [769, 189] on div at bounding box center [771, 193] width 29 height 80
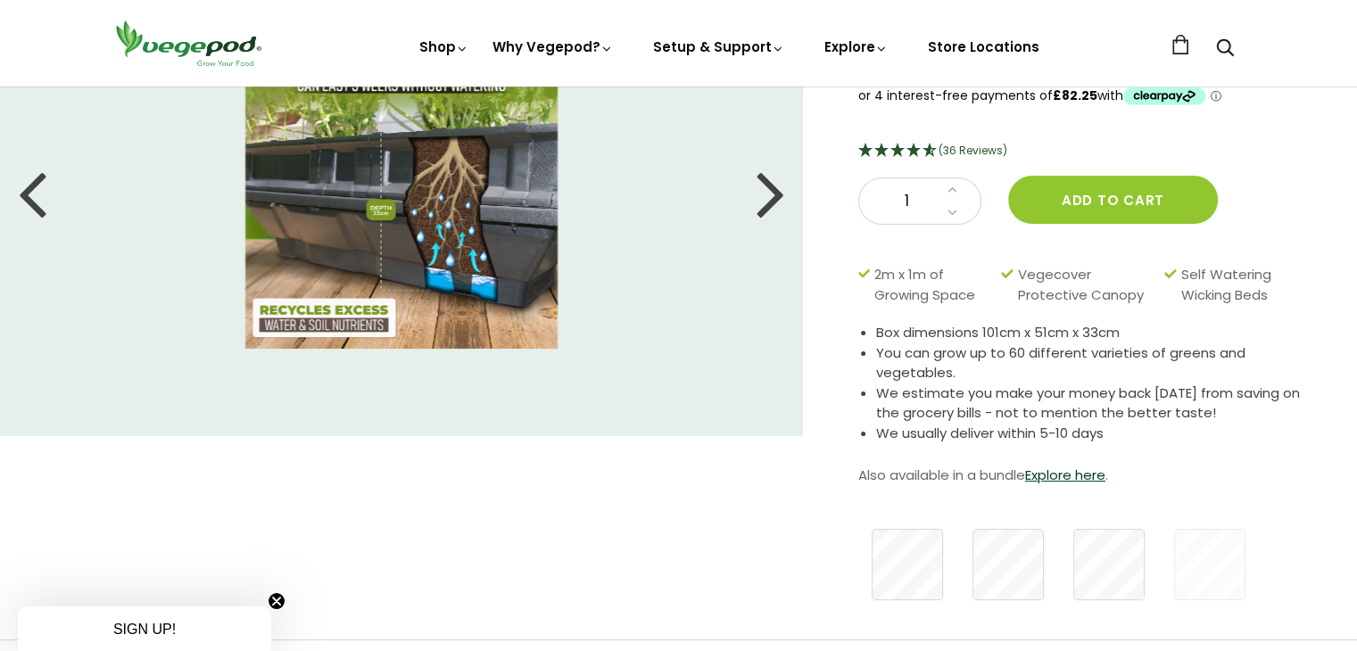
click at [774, 192] on div at bounding box center [771, 193] width 29 height 80
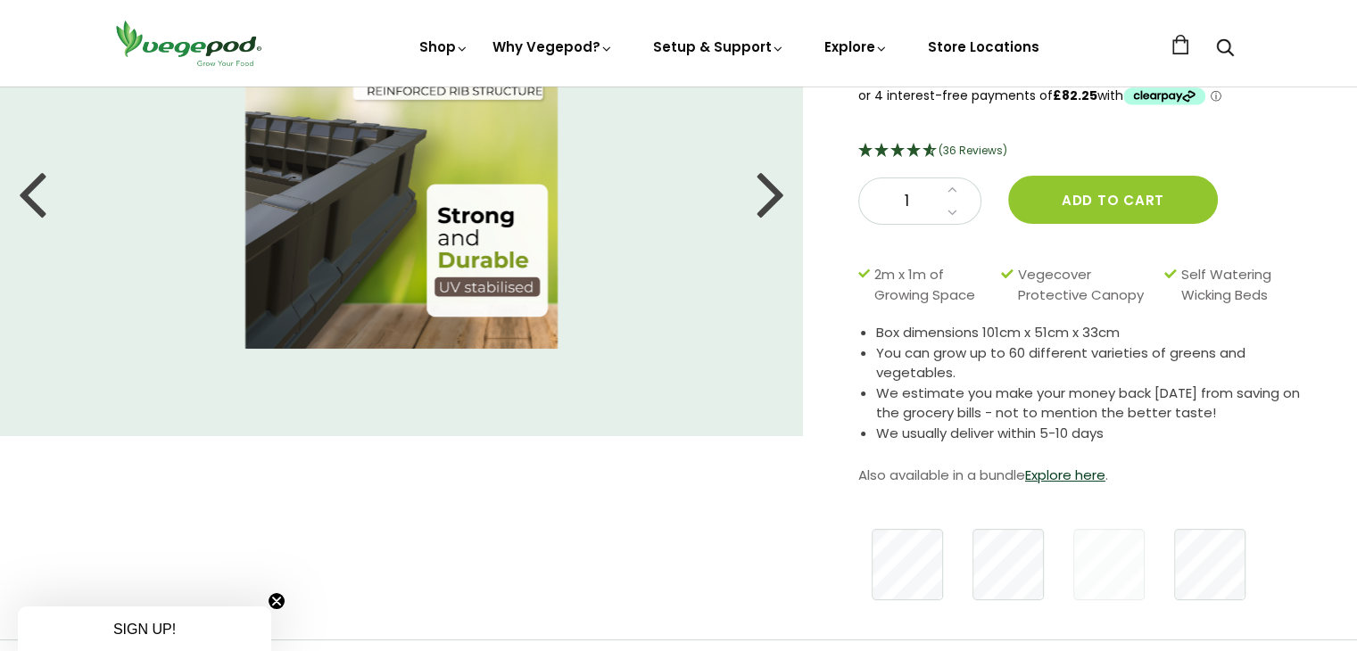
click at [771, 206] on div at bounding box center [771, 193] width 29 height 80
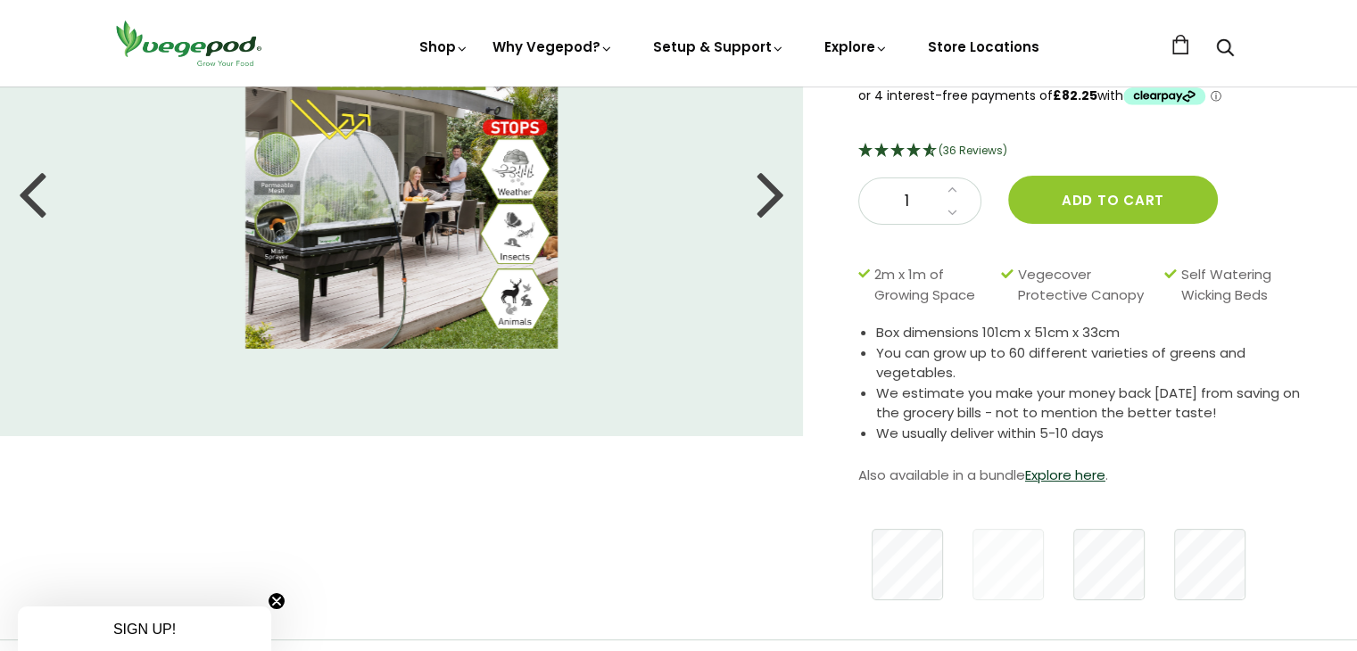
click at [766, 203] on div at bounding box center [771, 193] width 29 height 80
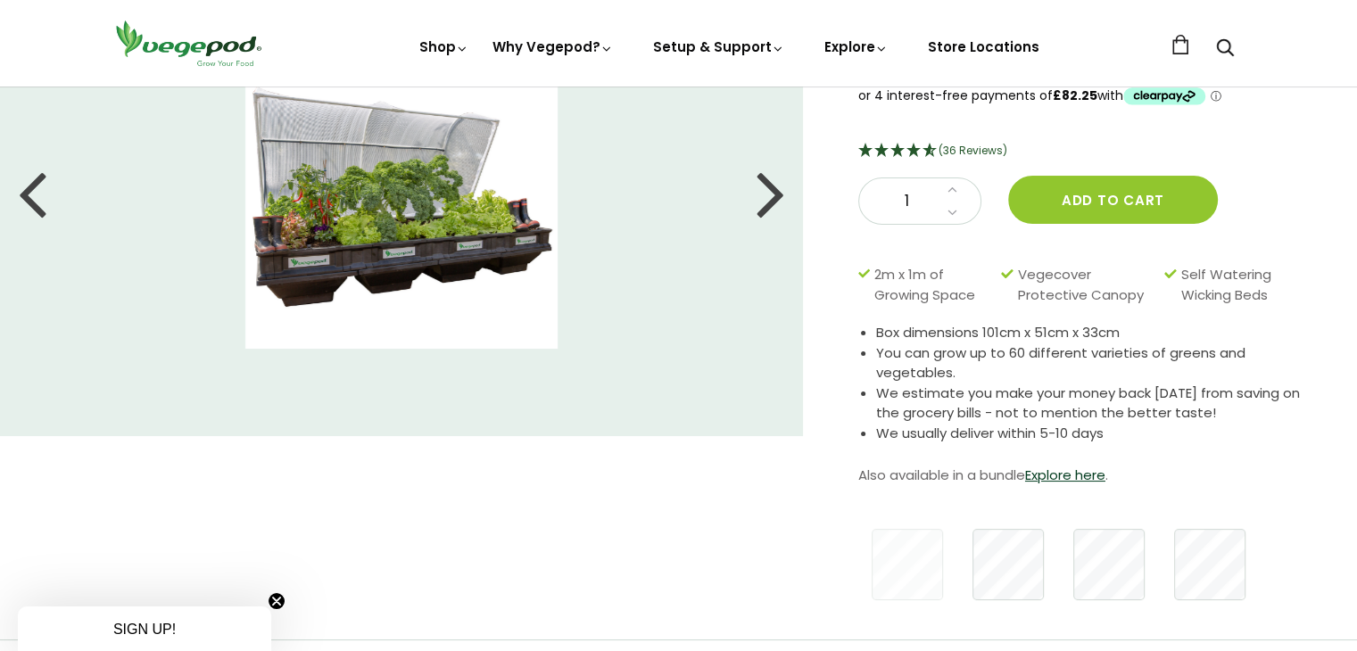
click at [764, 203] on div at bounding box center [771, 193] width 29 height 80
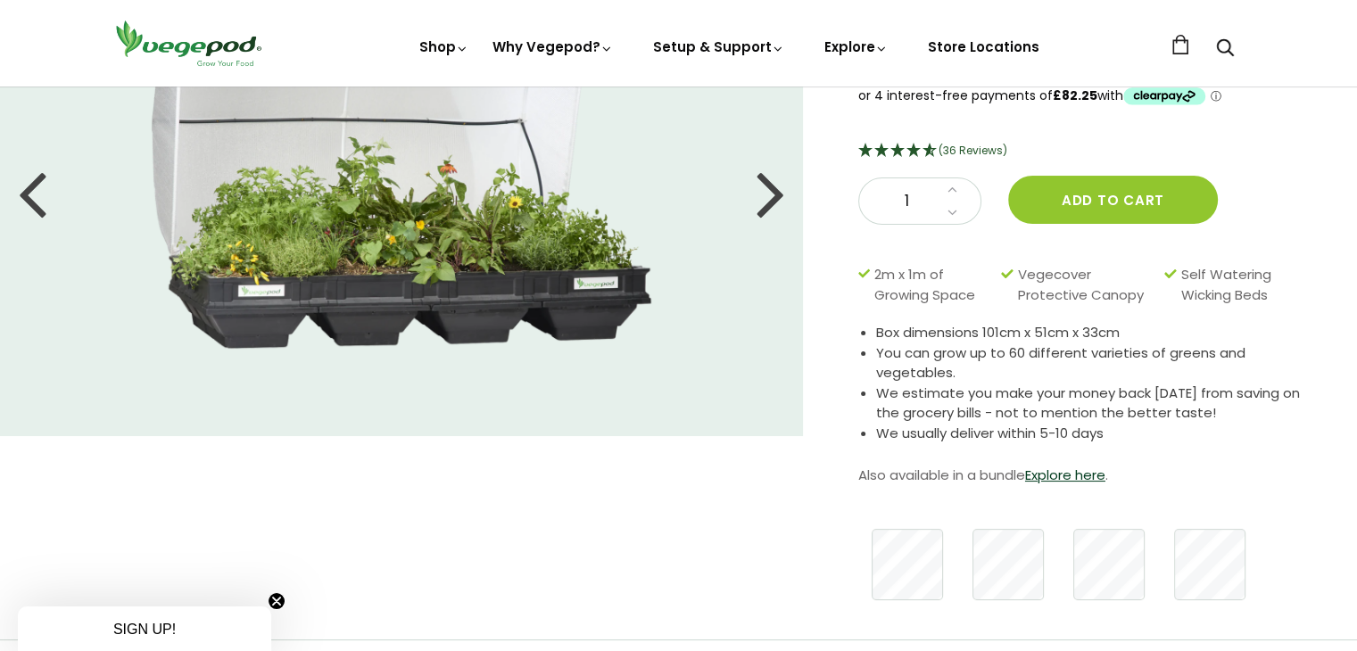
click at [28, 203] on div at bounding box center [32, 193] width 29 height 80
